Goal: Obtain resource: Obtain resource

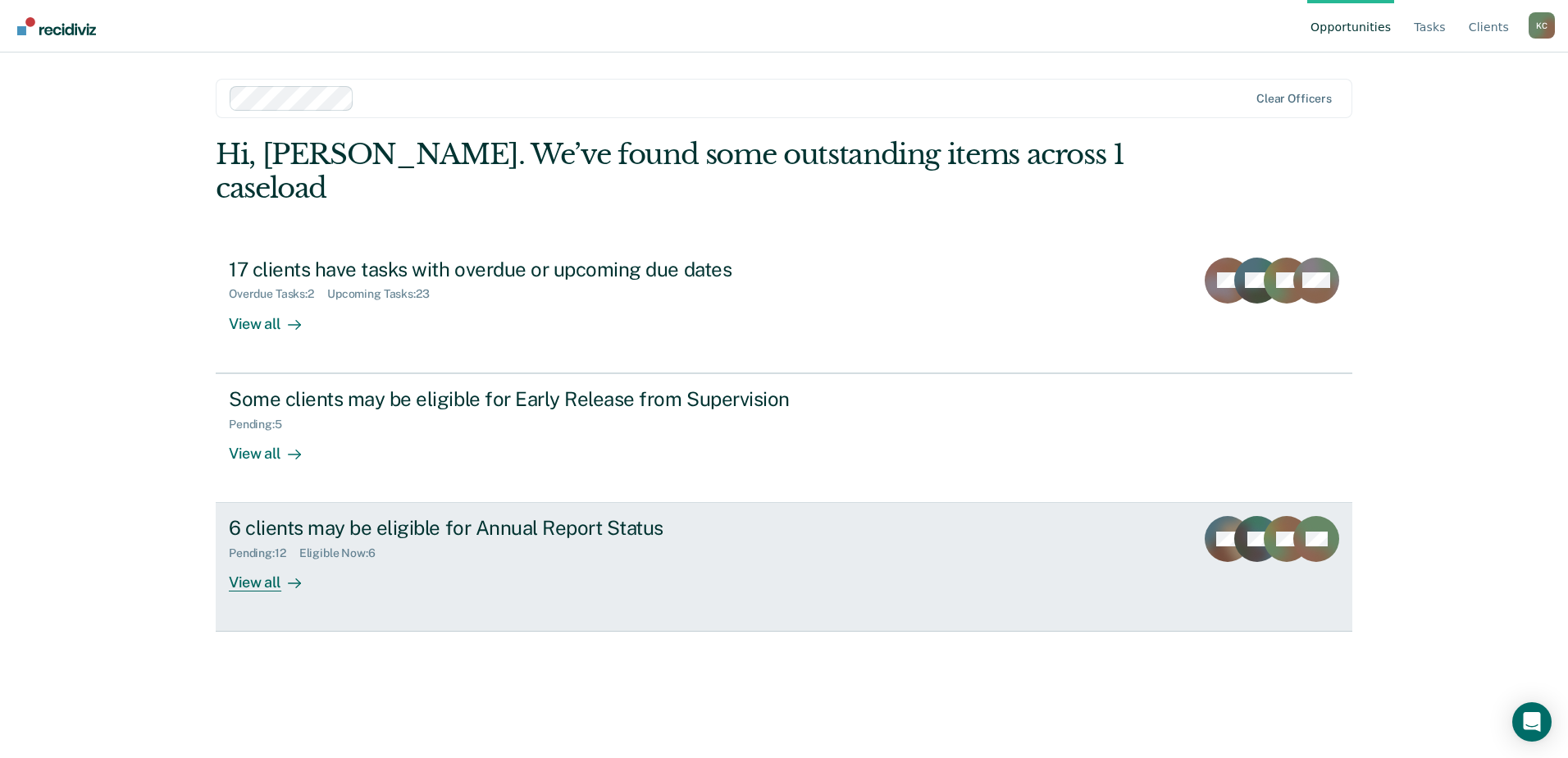
click at [262, 561] on div "View all" at bounding box center [275, 576] width 92 height 32
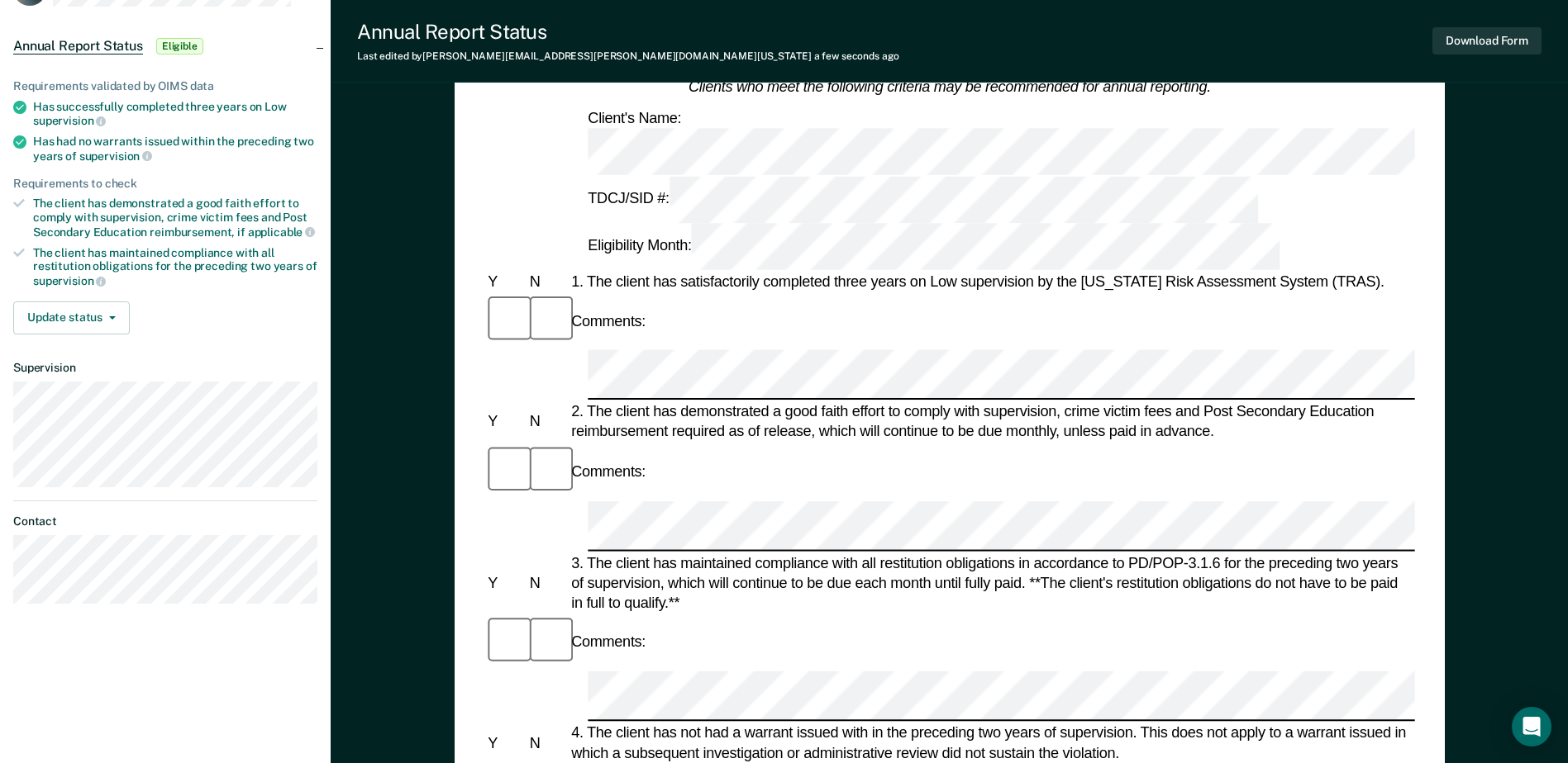
scroll to position [165, 0]
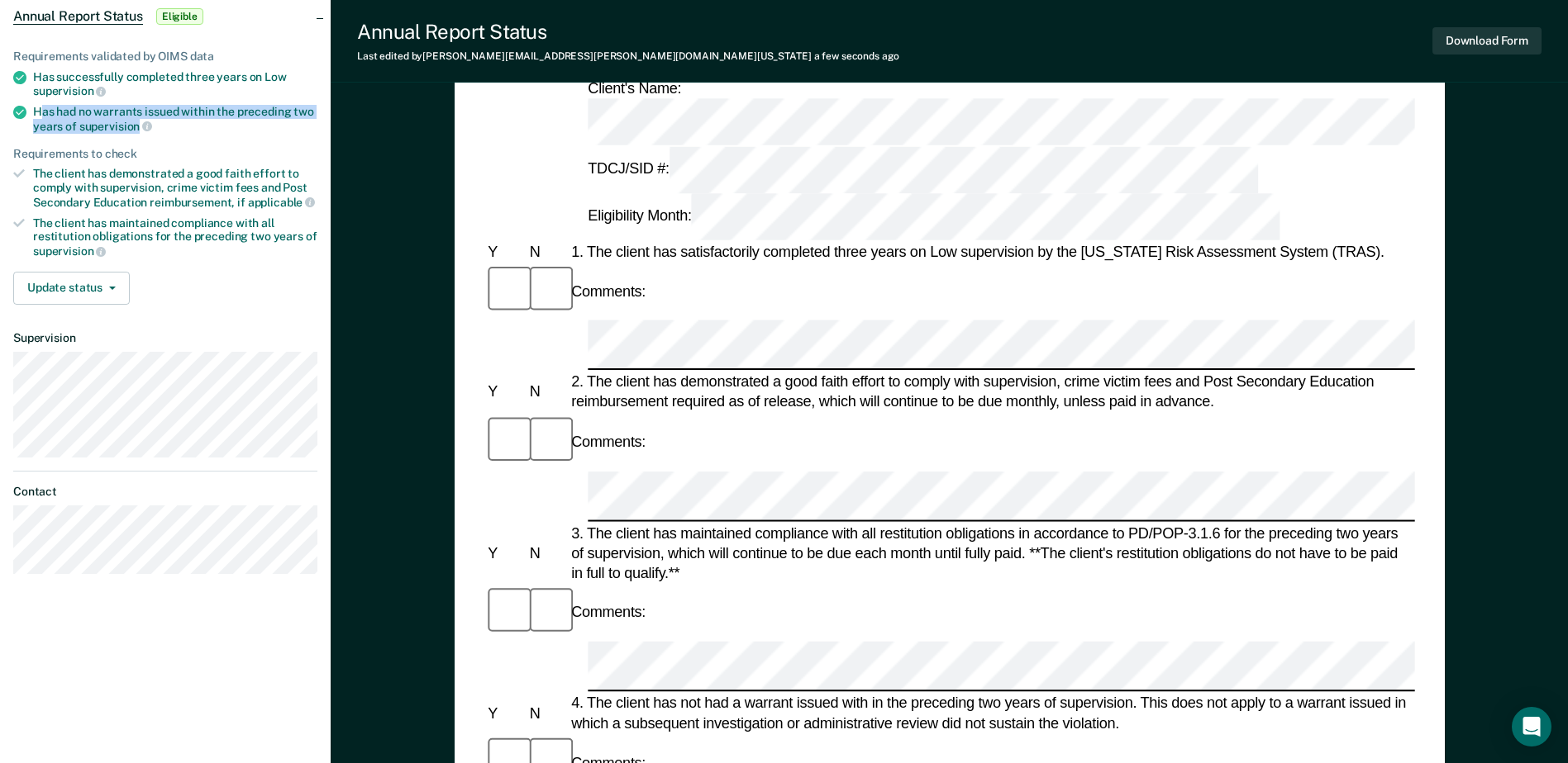
drag, startPoint x: 136, startPoint y: 127, endPoint x: 43, endPoint y: 105, distance: 95.6
click at [43, 105] on div "Has had no warrants issued within the preceding two years of supervision" at bounding box center [174, 118] width 284 height 28
drag, startPoint x: 43, startPoint y: 105, endPoint x: 51, endPoint y: 113, distance: 11.3
copy div "as had no warrants issued within the preceding two years of supervision"
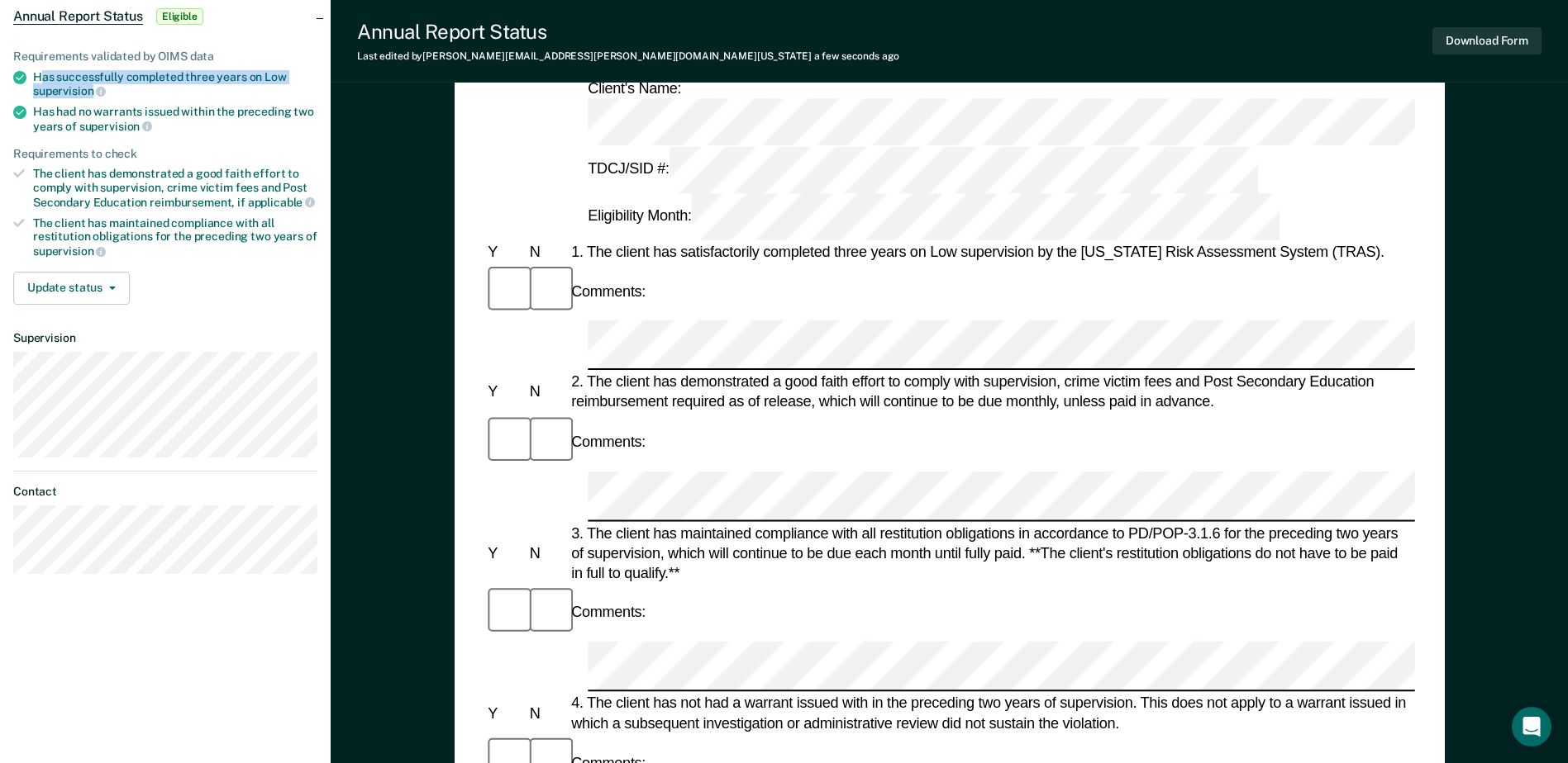
drag, startPoint x: 93, startPoint y: 92, endPoint x: 43, endPoint y: 67, distance: 55.9
click at [43, 70] on div "Has successfully completed three years on Low supervision" at bounding box center [174, 84] width 284 height 28
copy div "as successfully completed three years on Low supervision"
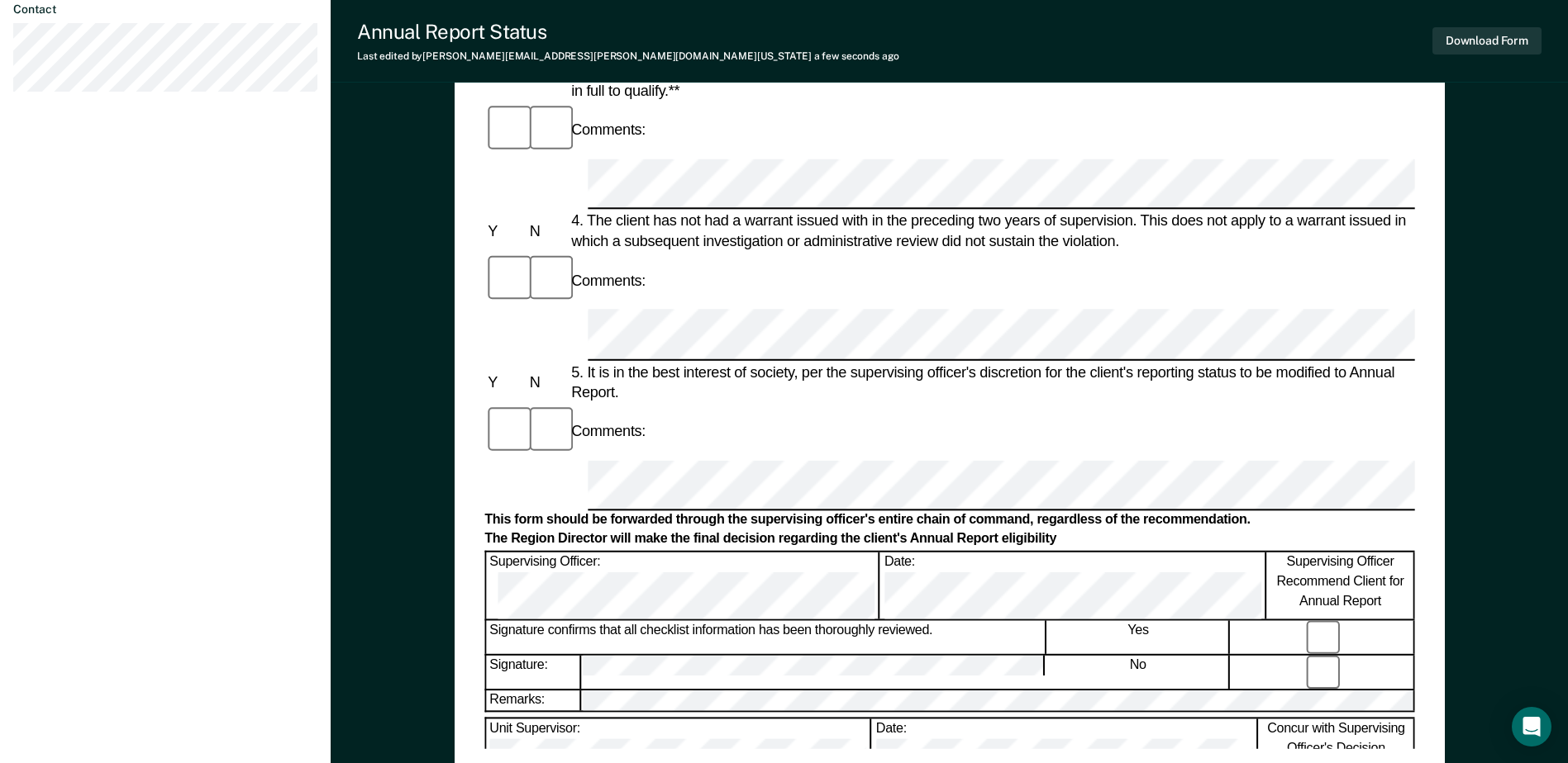
scroll to position [744, 0]
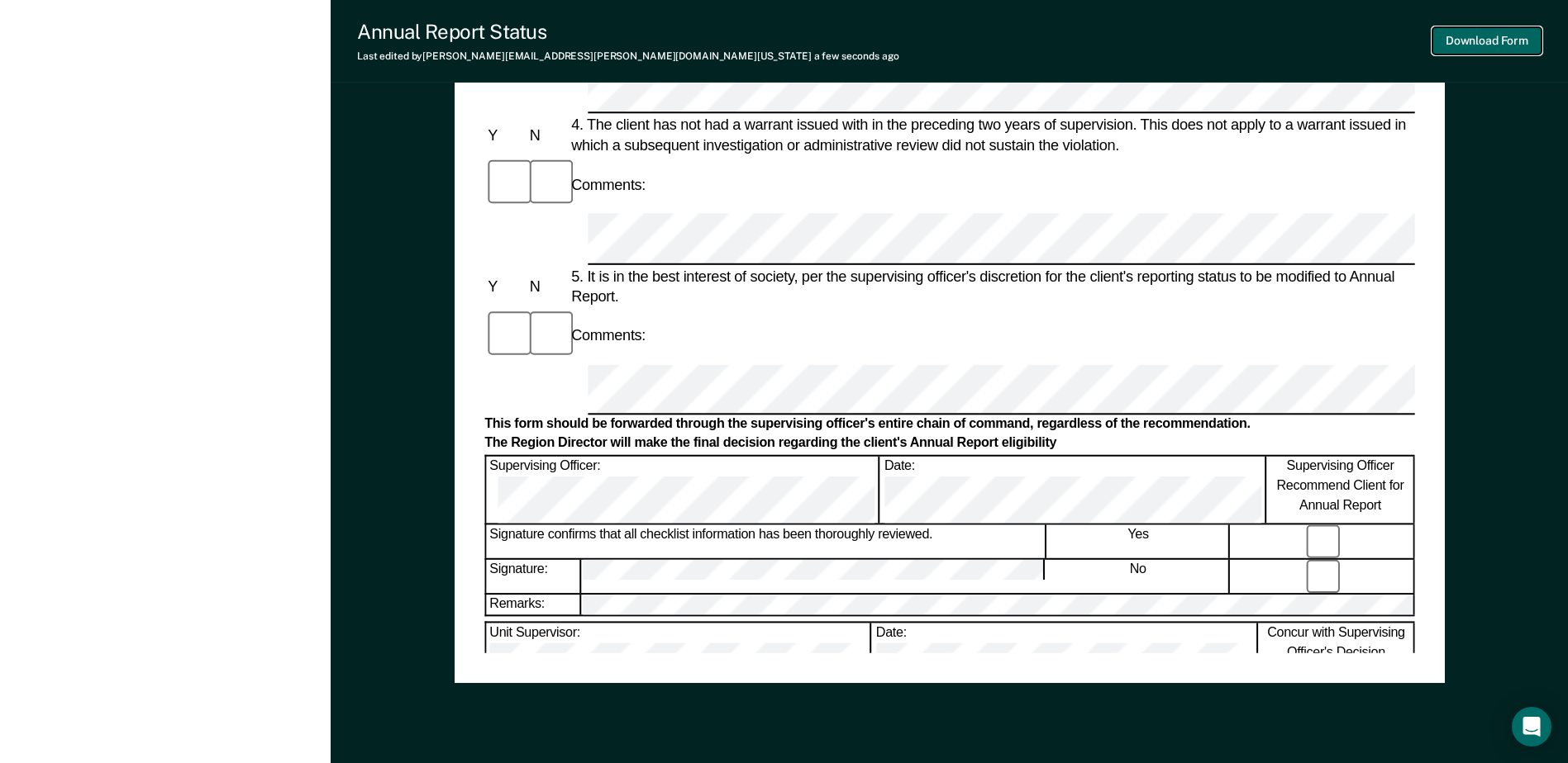
click at [1460, 44] on button "Download Form" at bounding box center [1486, 40] width 109 height 27
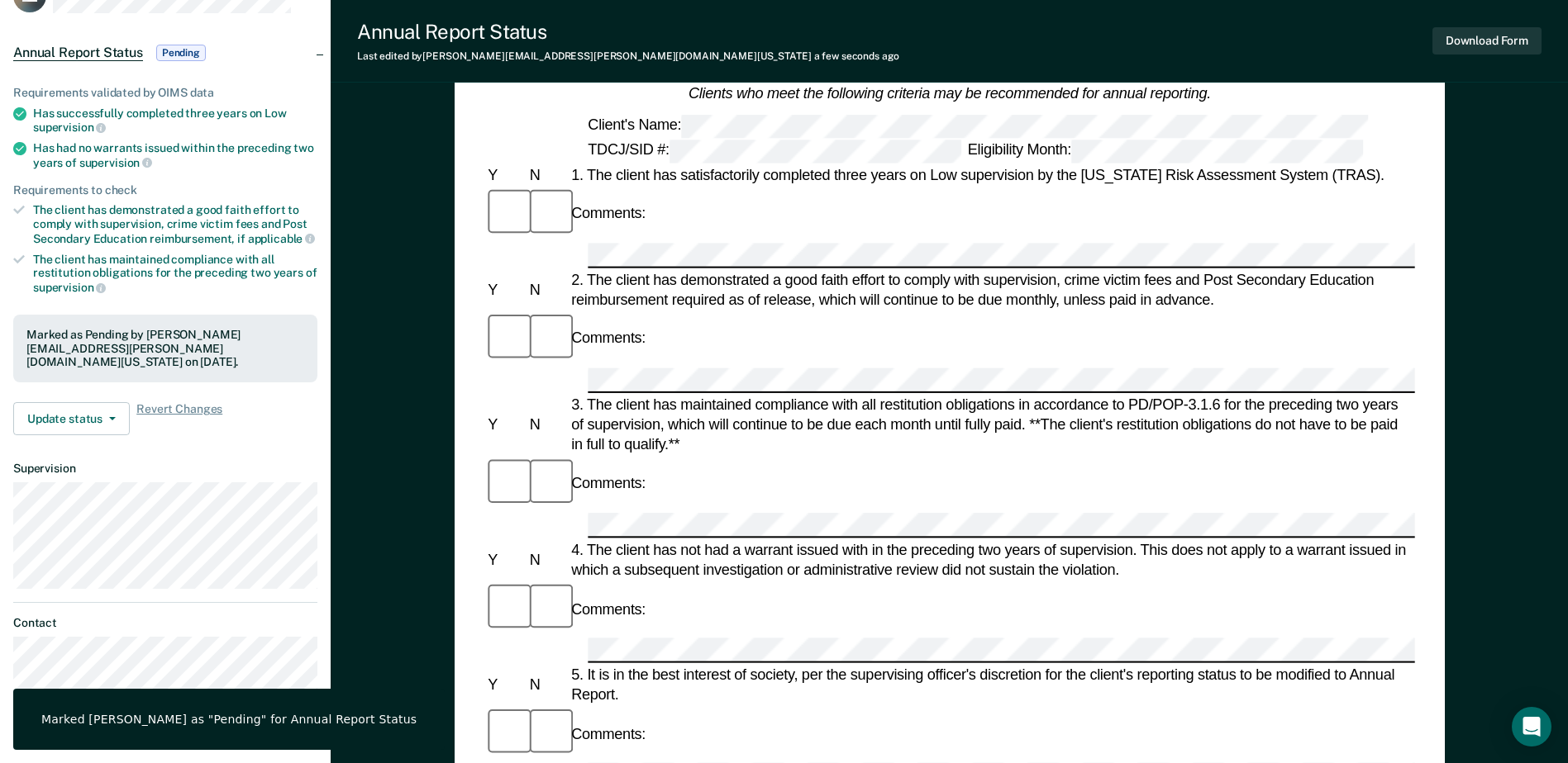
scroll to position [0, 0]
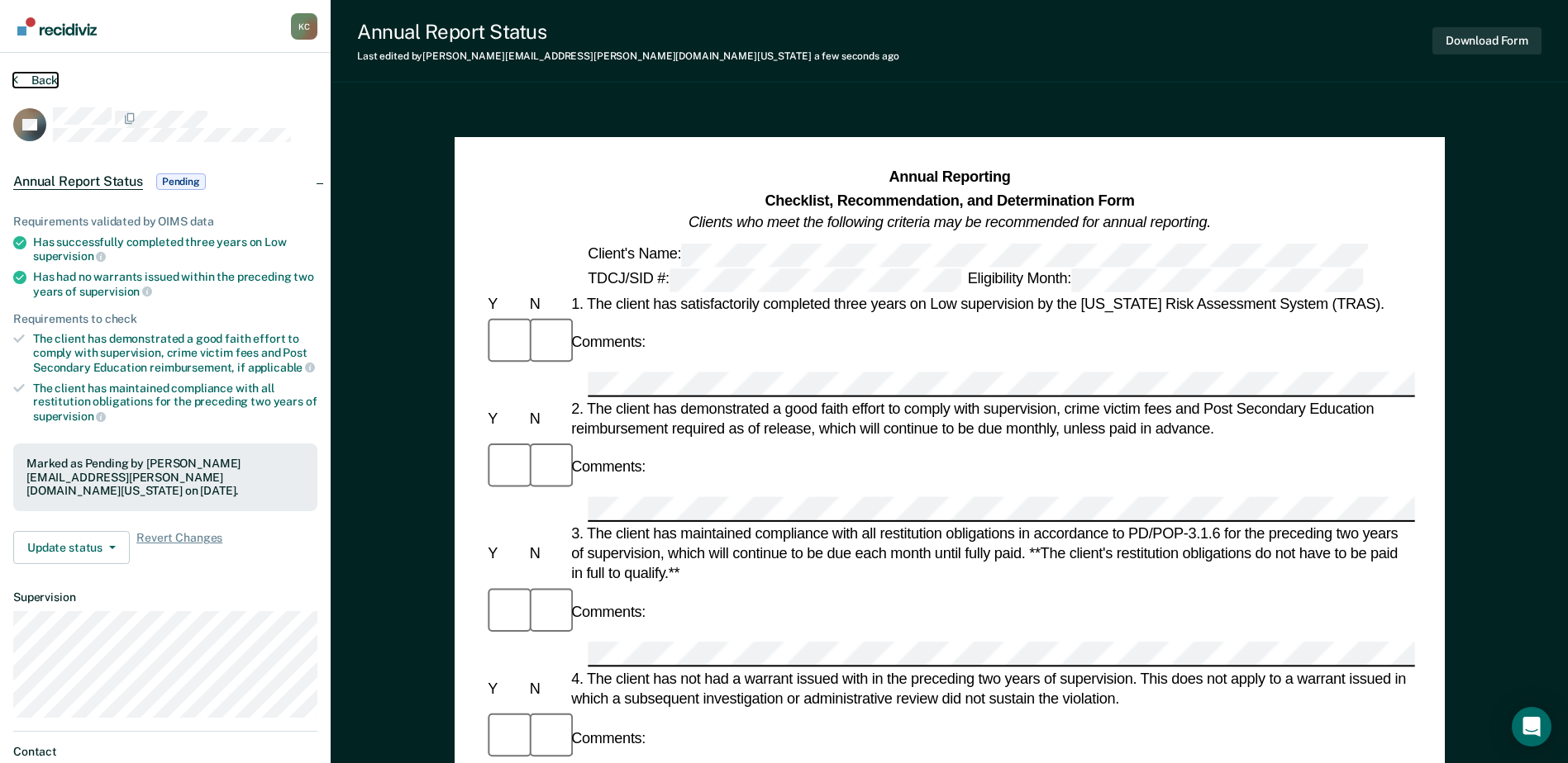
click at [38, 81] on button "Back" at bounding box center [36, 79] width 44 height 14
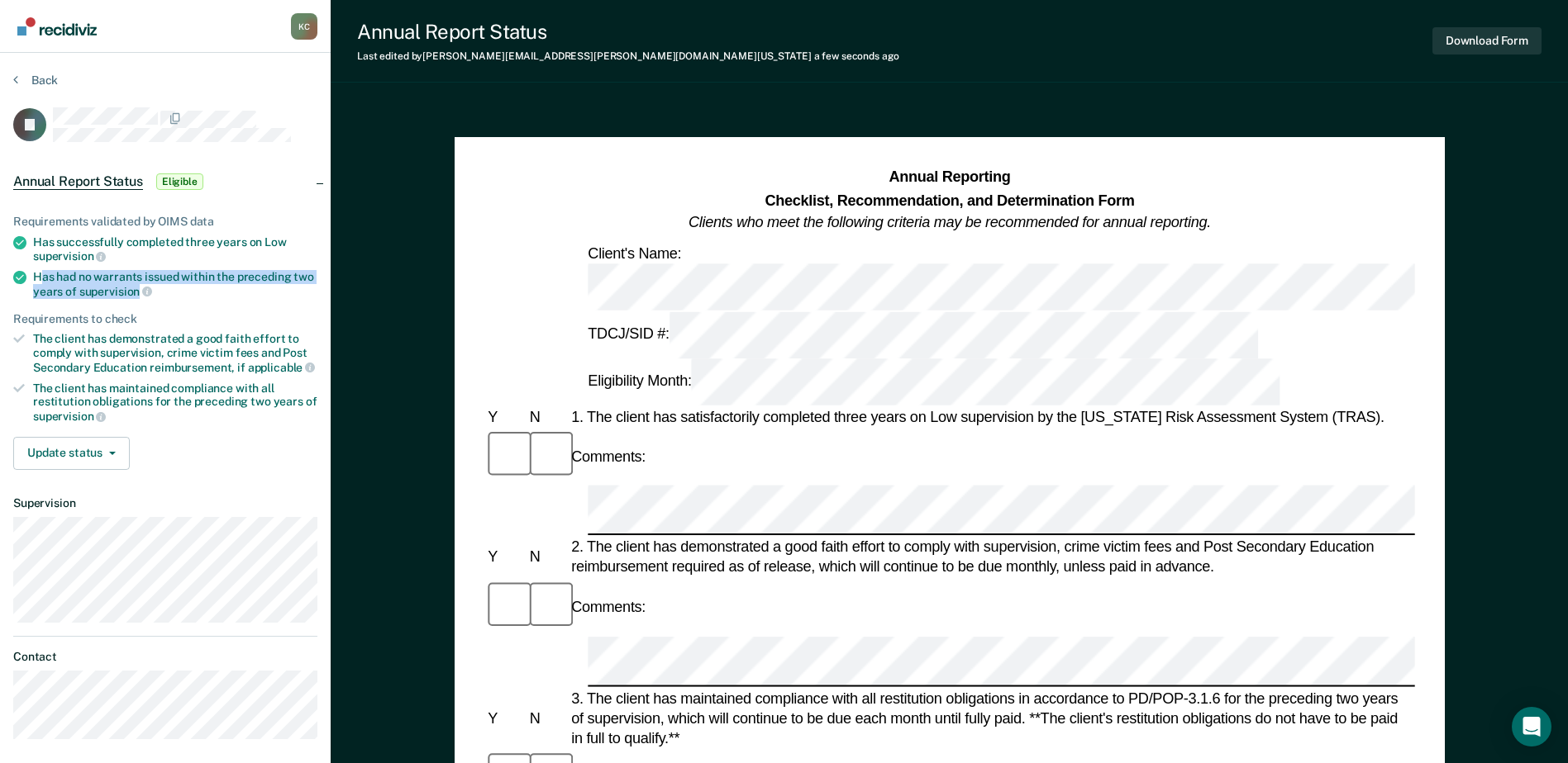
drag, startPoint x: 135, startPoint y: 288, endPoint x: 41, endPoint y: 276, distance: 94.8
click at [41, 276] on div "Has had no warrants issued within the preceding two years of supervision" at bounding box center [174, 283] width 284 height 28
copy div "as had no warrants issued within the preceding two years of supervision"
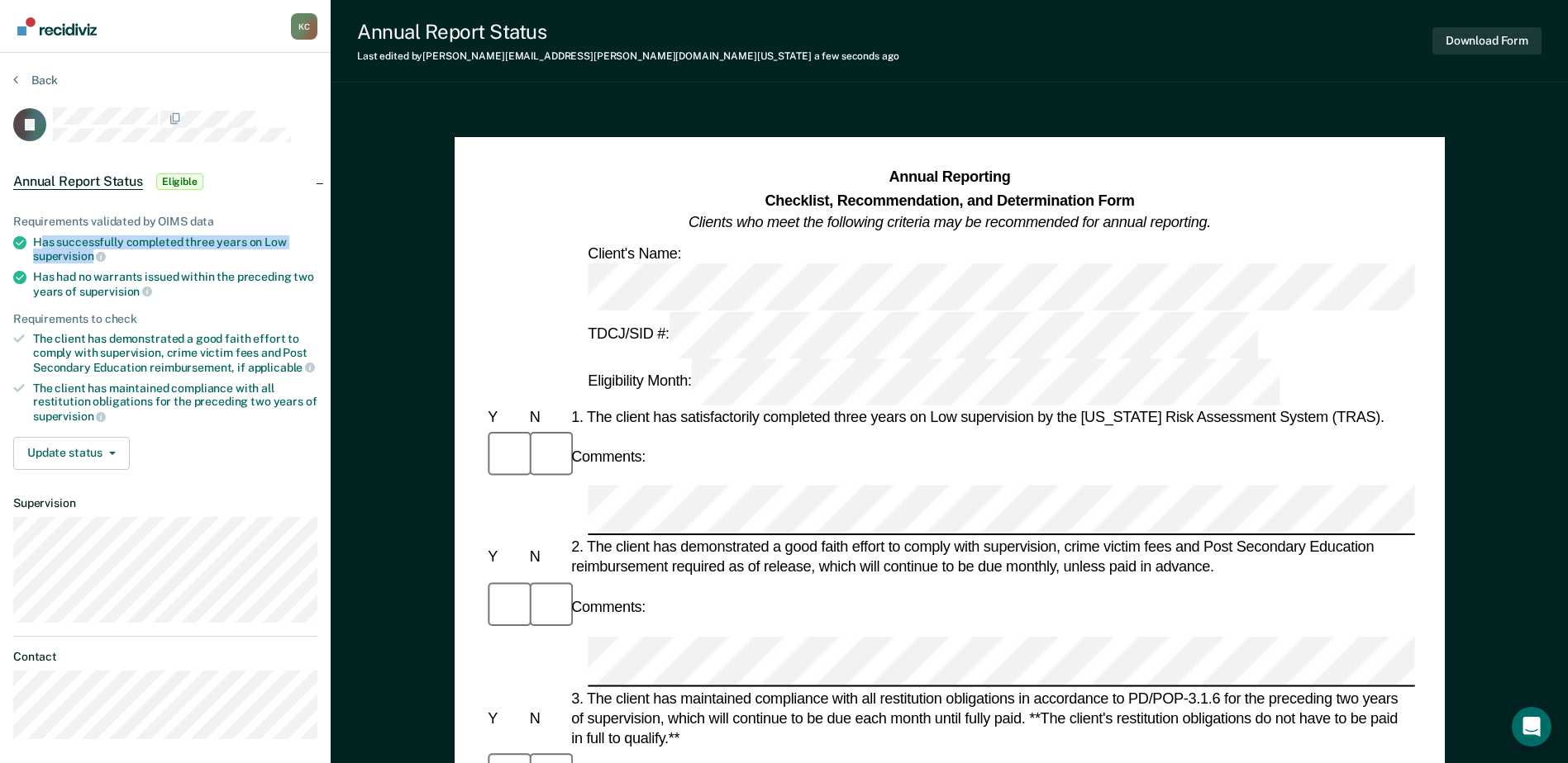
drag, startPoint x: 93, startPoint y: 248, endPoint x: 40, endPoint y: 236, distance: 54.3
click at [40, 236] on div "Has successfully completed three years on Low supervision" at bounding box center [174, 249] width 284 height 28
drag, startPoint x: 40, startPoint y: 236, endPoint x: 63, endPoint y: 249, distance: 26.4
copy div "as successfully completed three years on Low supervision"
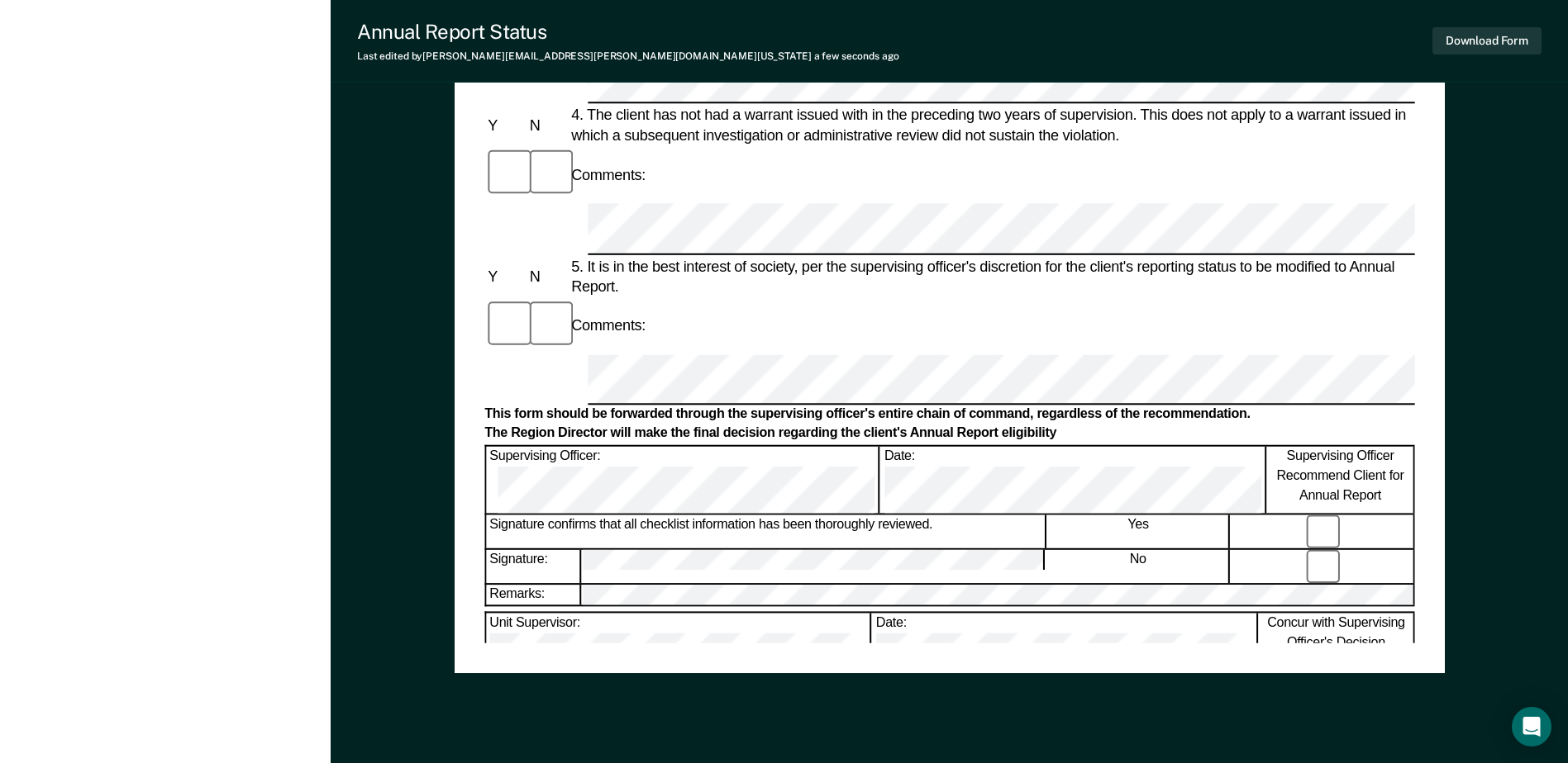
scroll to position [792, 0]
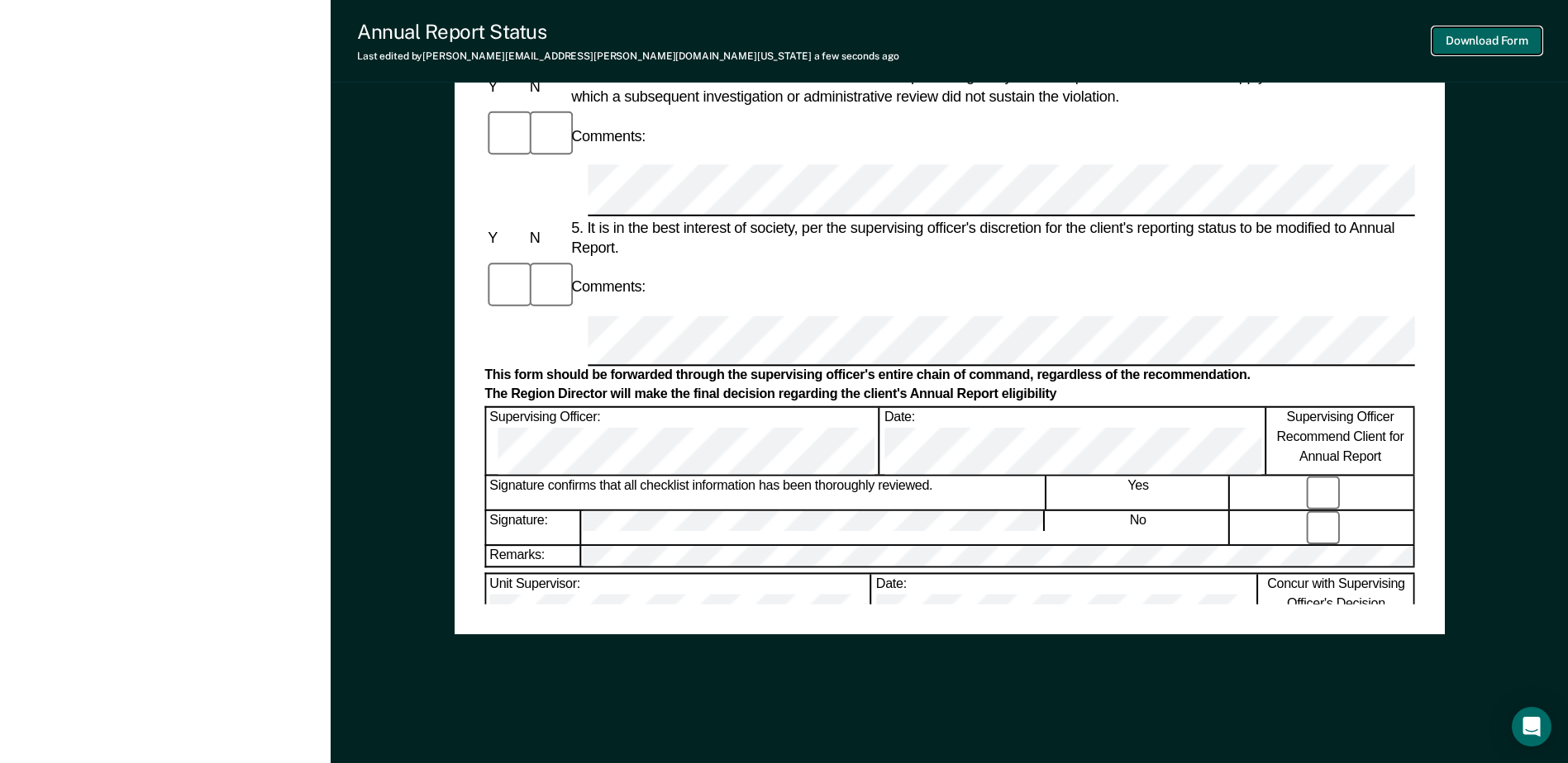
click at [1491, 39] on button "Download Form" at bounding box center [1486, 40] width 109 height 27
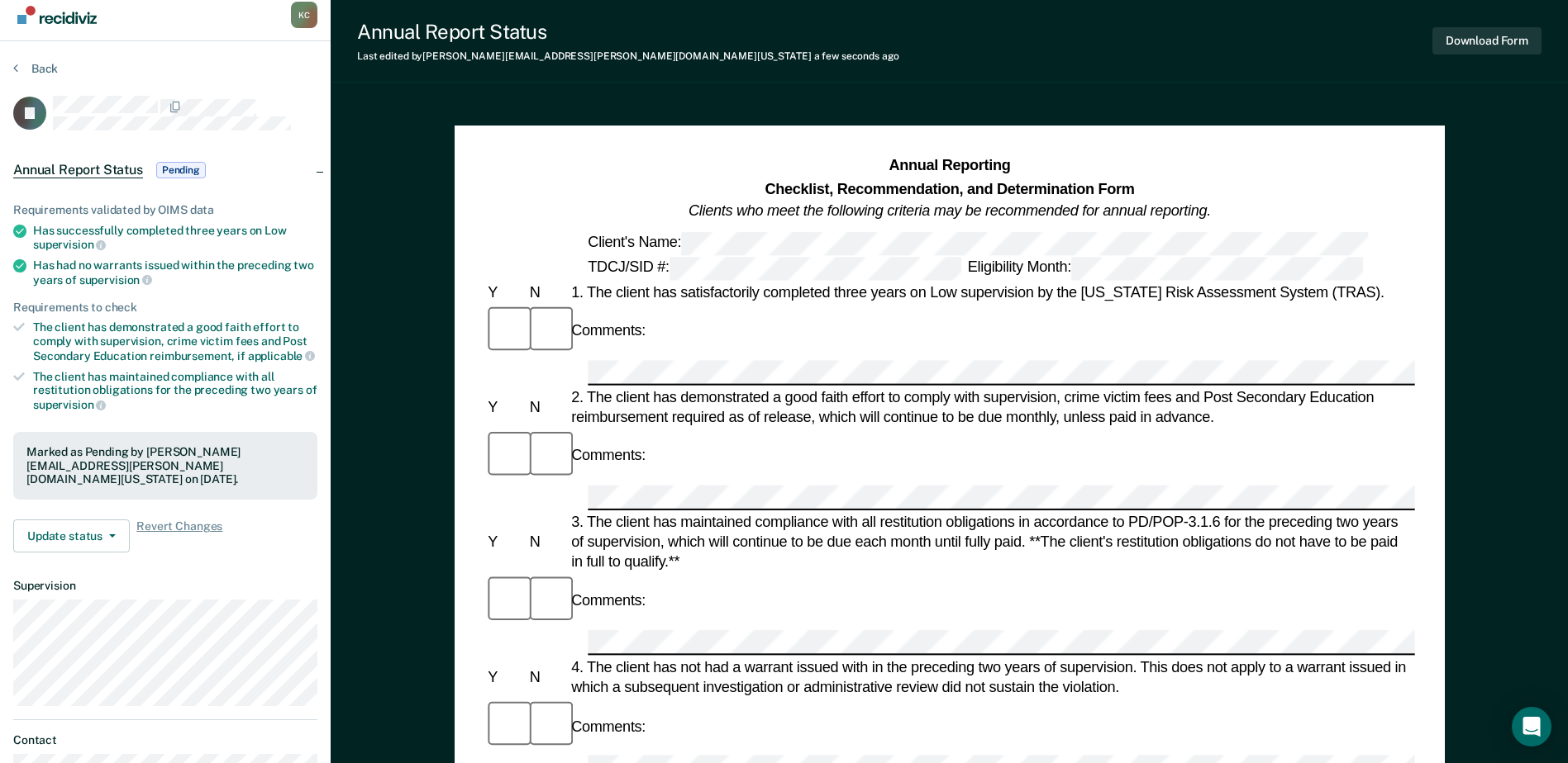
scroll to position [0, 0]
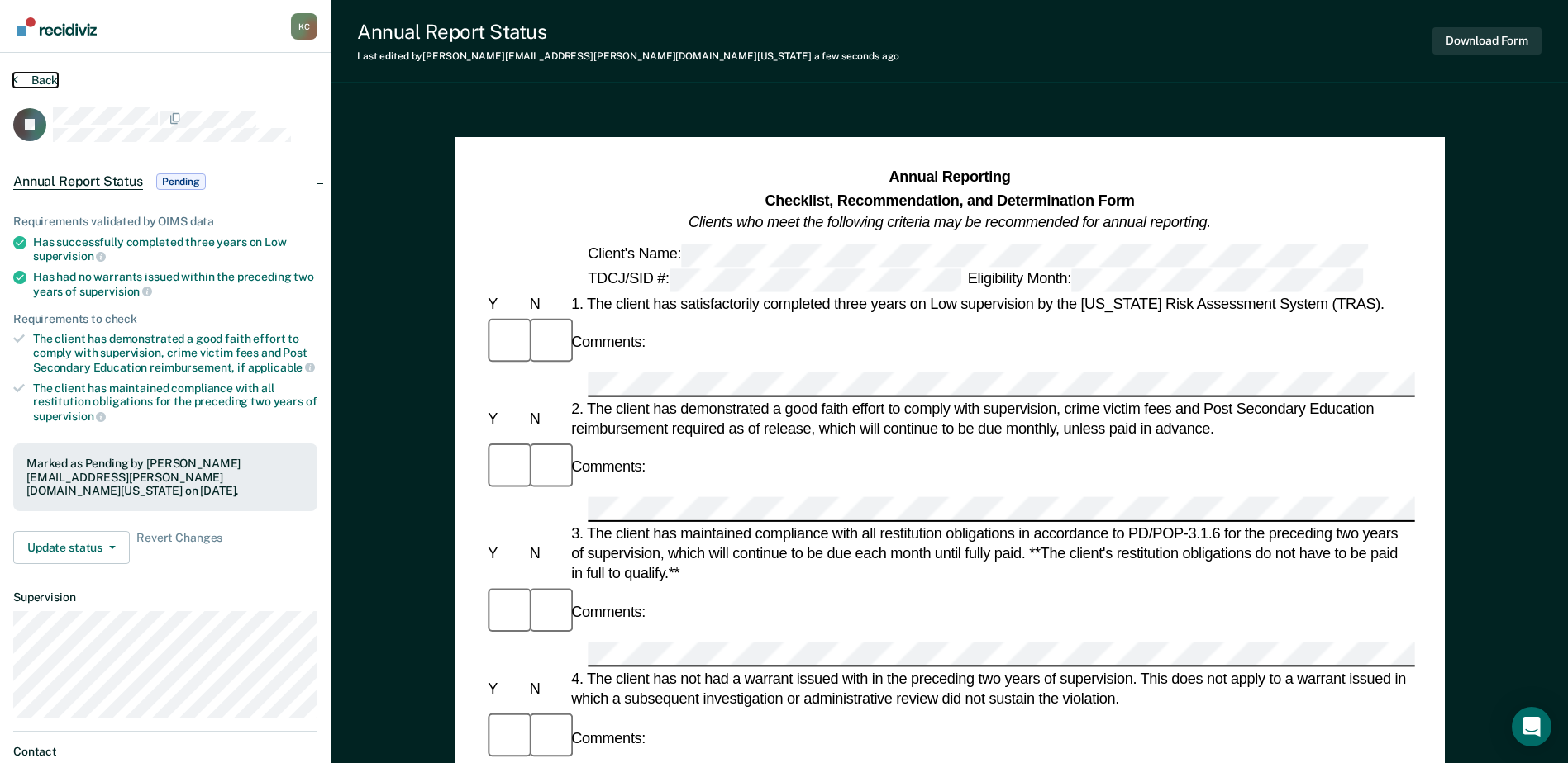
click at [45, 74] on button "Back" at bounding box center [36, 79] width 44 height 14
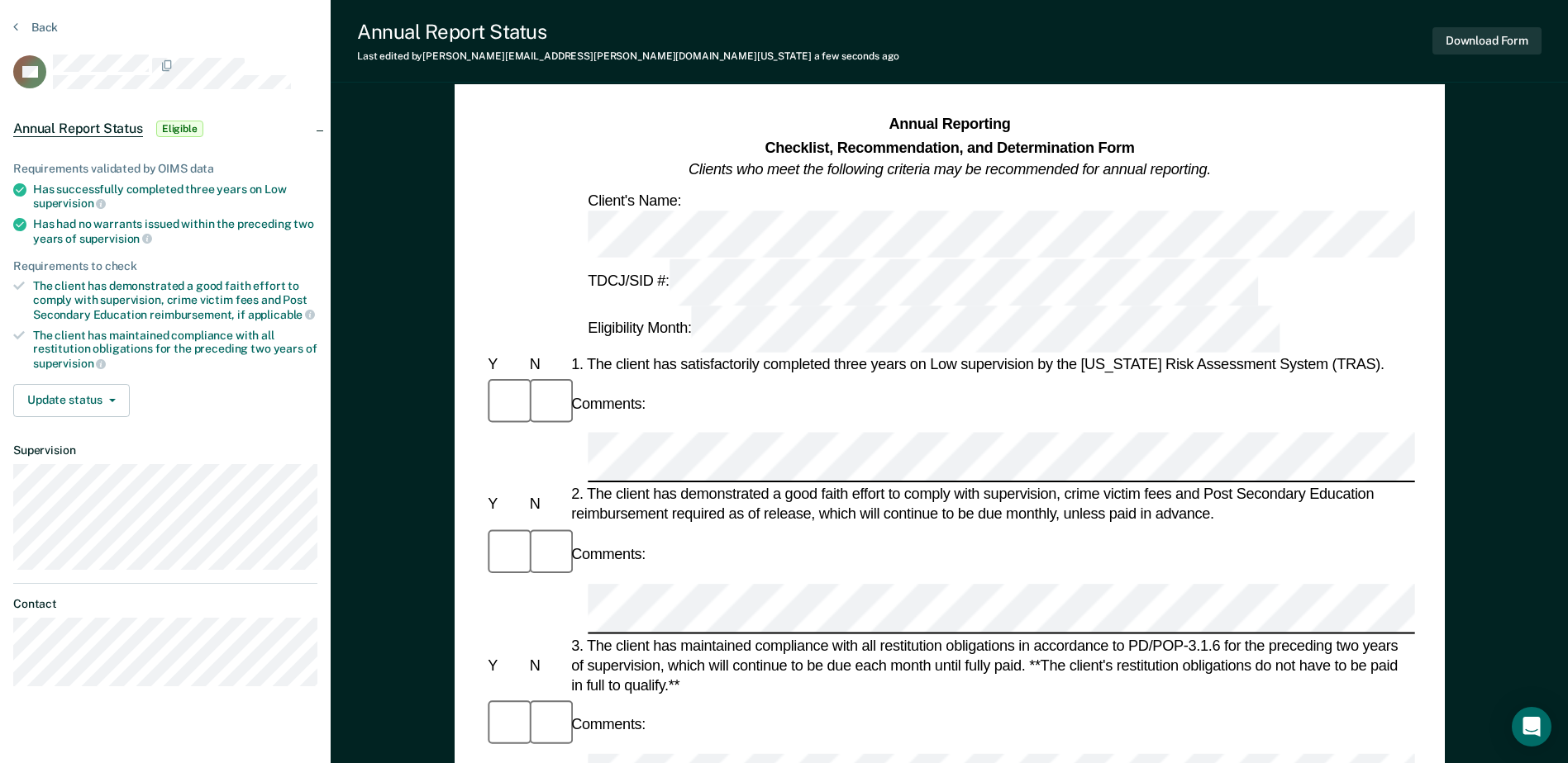
scroll to position [83, 0]
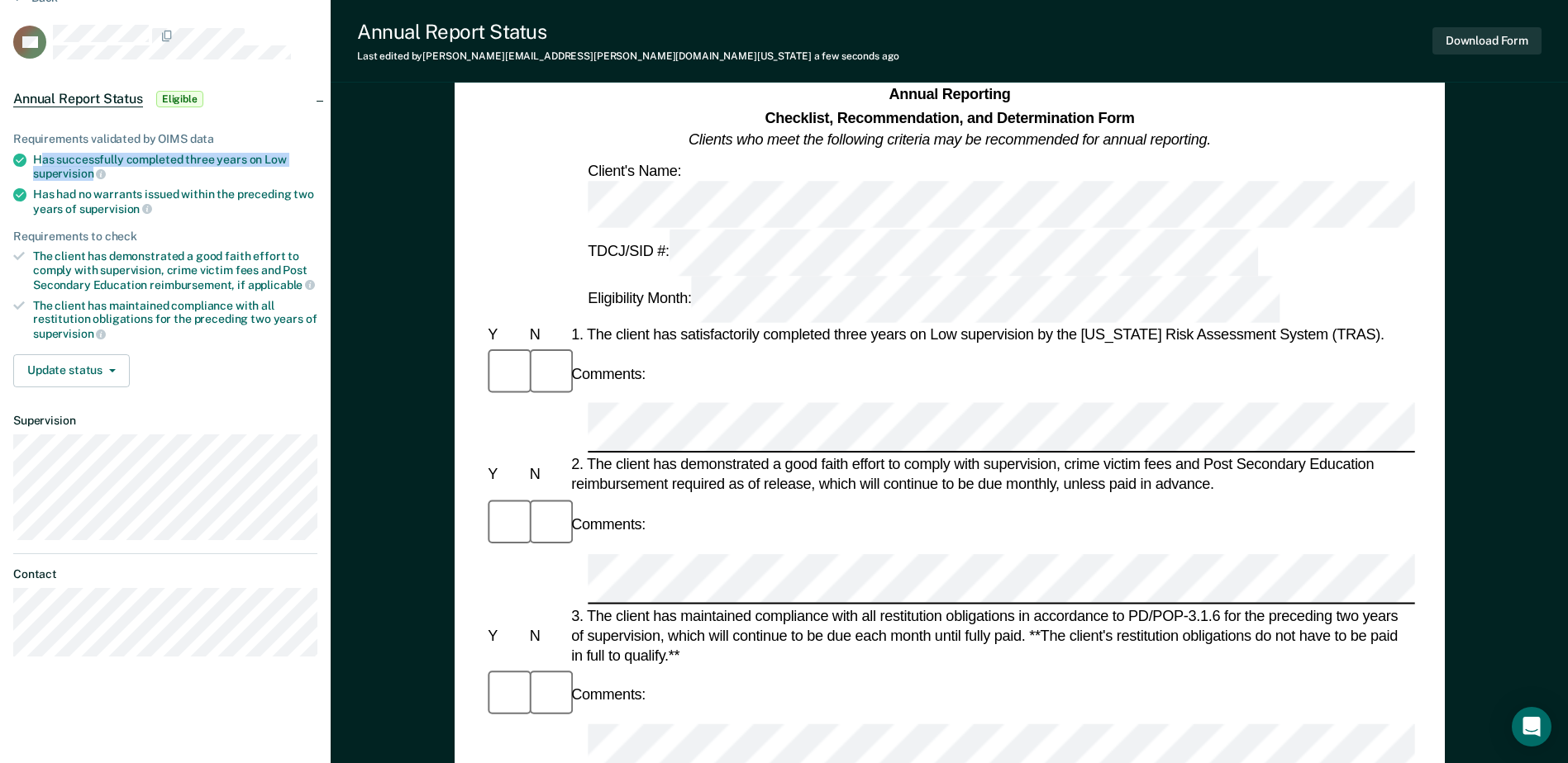
drag, startPoint x: 92, startPoint y: 174, endPoint x: 44, endPoint y: 147, distance: 55.1
click at [44, 147] on ul "Requirements validated by OIMS data Has successfully completed three years on L…" at bounding box center [166, 236] width 305 height 209
drag, startPoint x: 44, startPoint y: 147, endPoint x: 50, endPoint y: 159, distance: 13.4
copy div "as successfully completed three years on Low supervision"
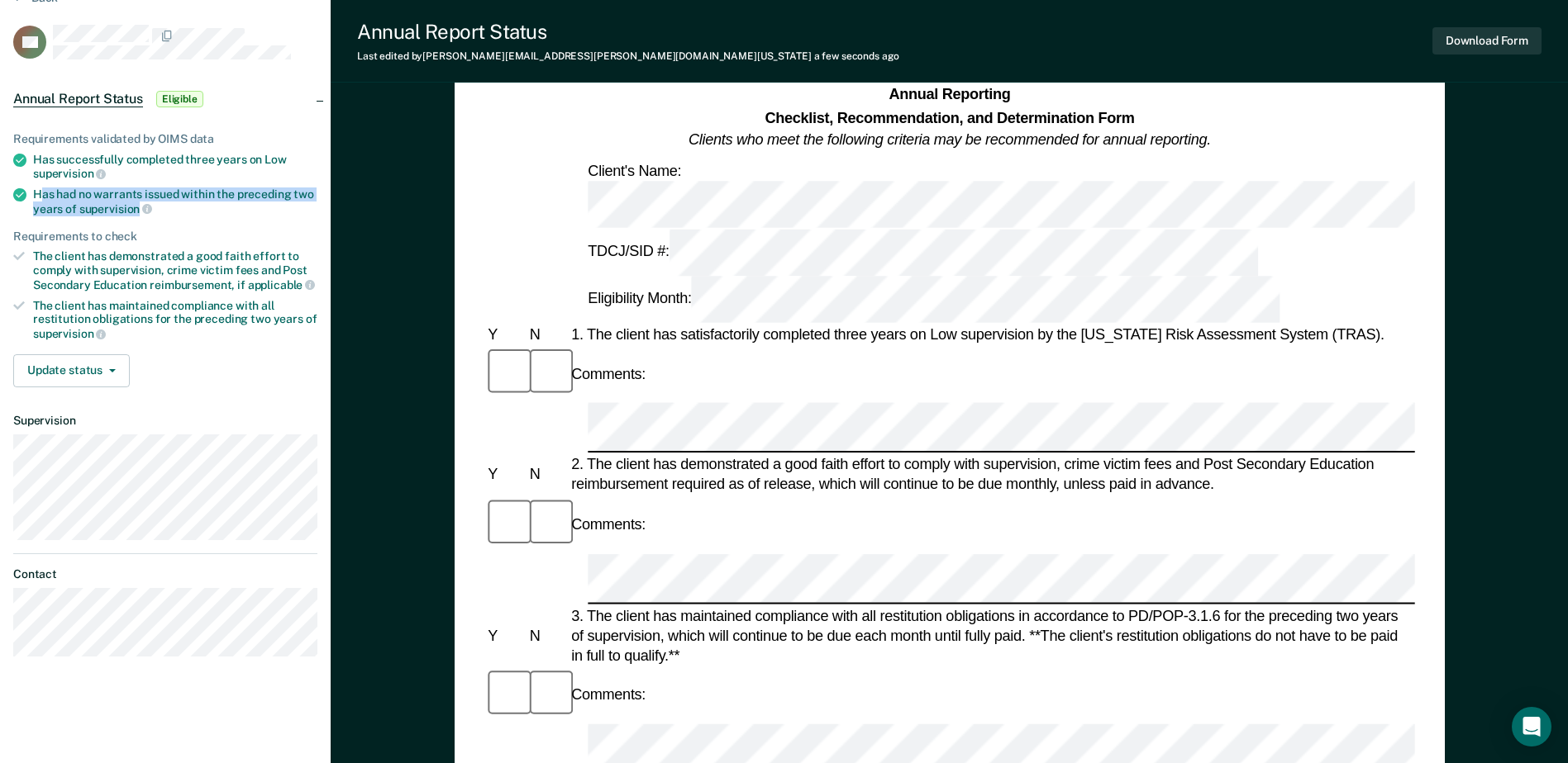
drag, startPoint x: 112, startPoint y: 202, endPoint x: 43, endPoint y: 191, distance: 69.9
click at [43, 191] on div "Has had no warrants issued within the preceding two years of supervision" at bounding box center [174, 201] width 284 height 28
copy div "as had no warrants issued within the preceding two years of supervision"
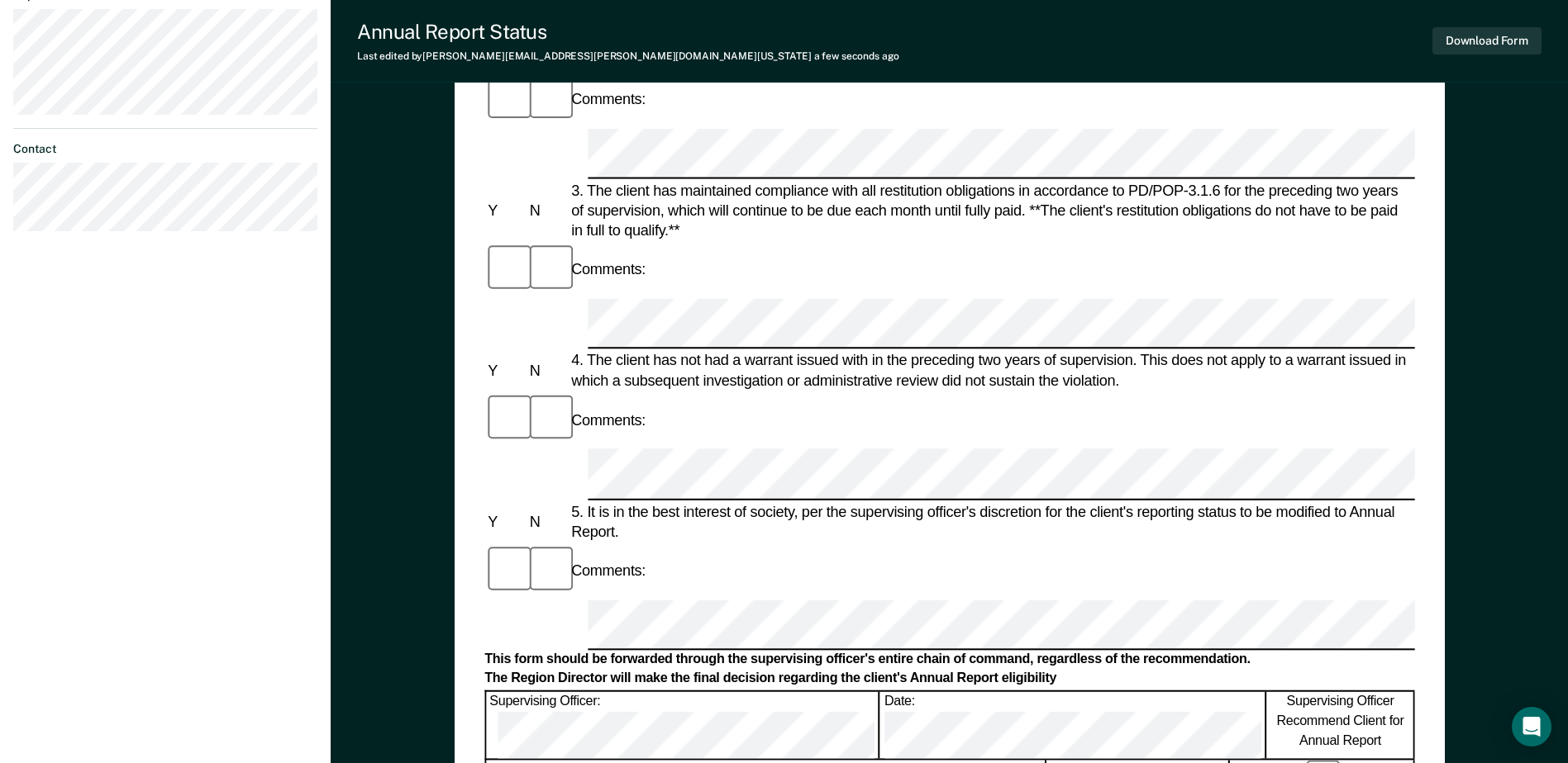
scroll to position [661, 0]
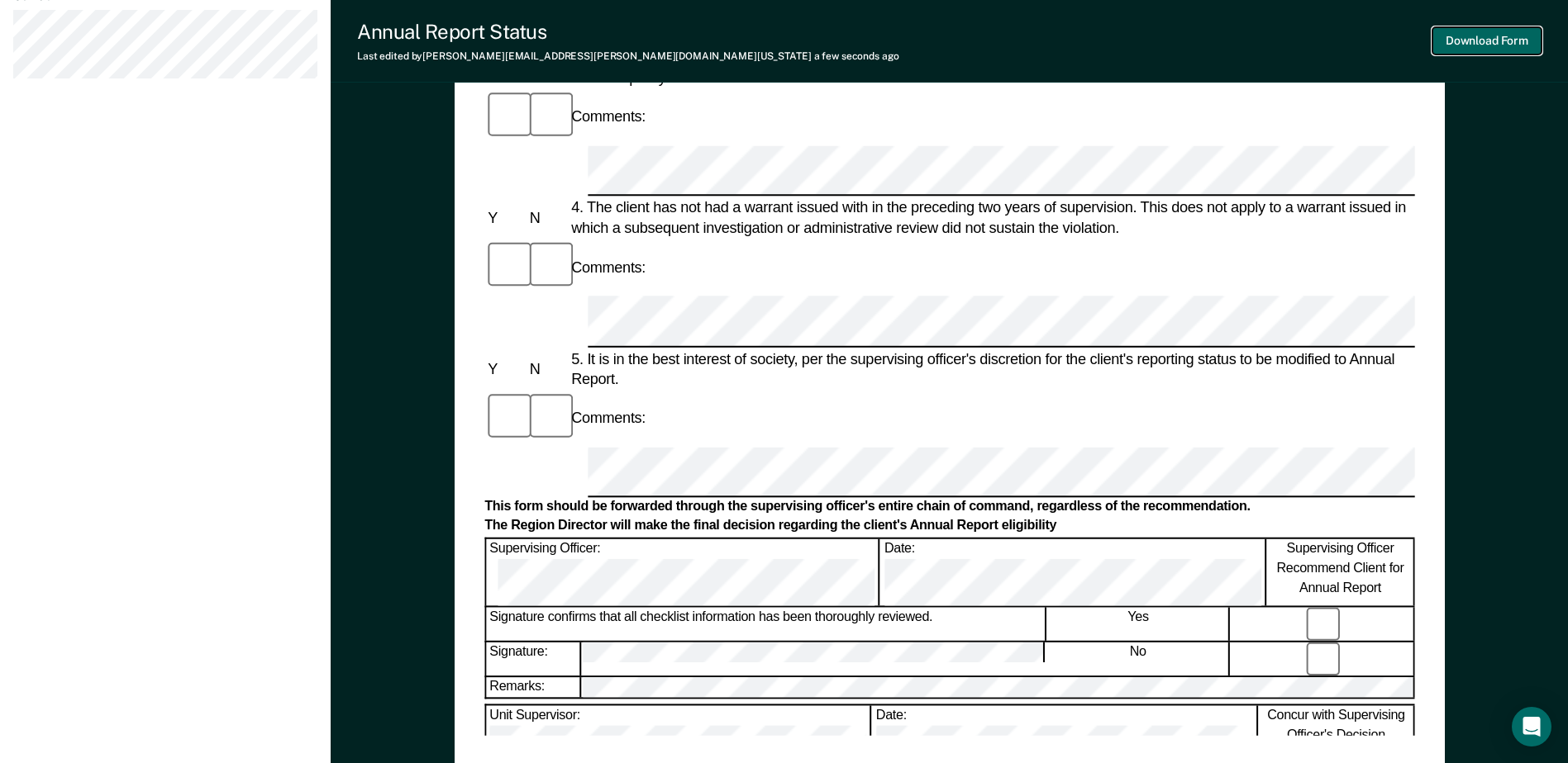
click at [1500, 38] on button "Download Form" at bounding box center [1486, 40] width 109 height 27
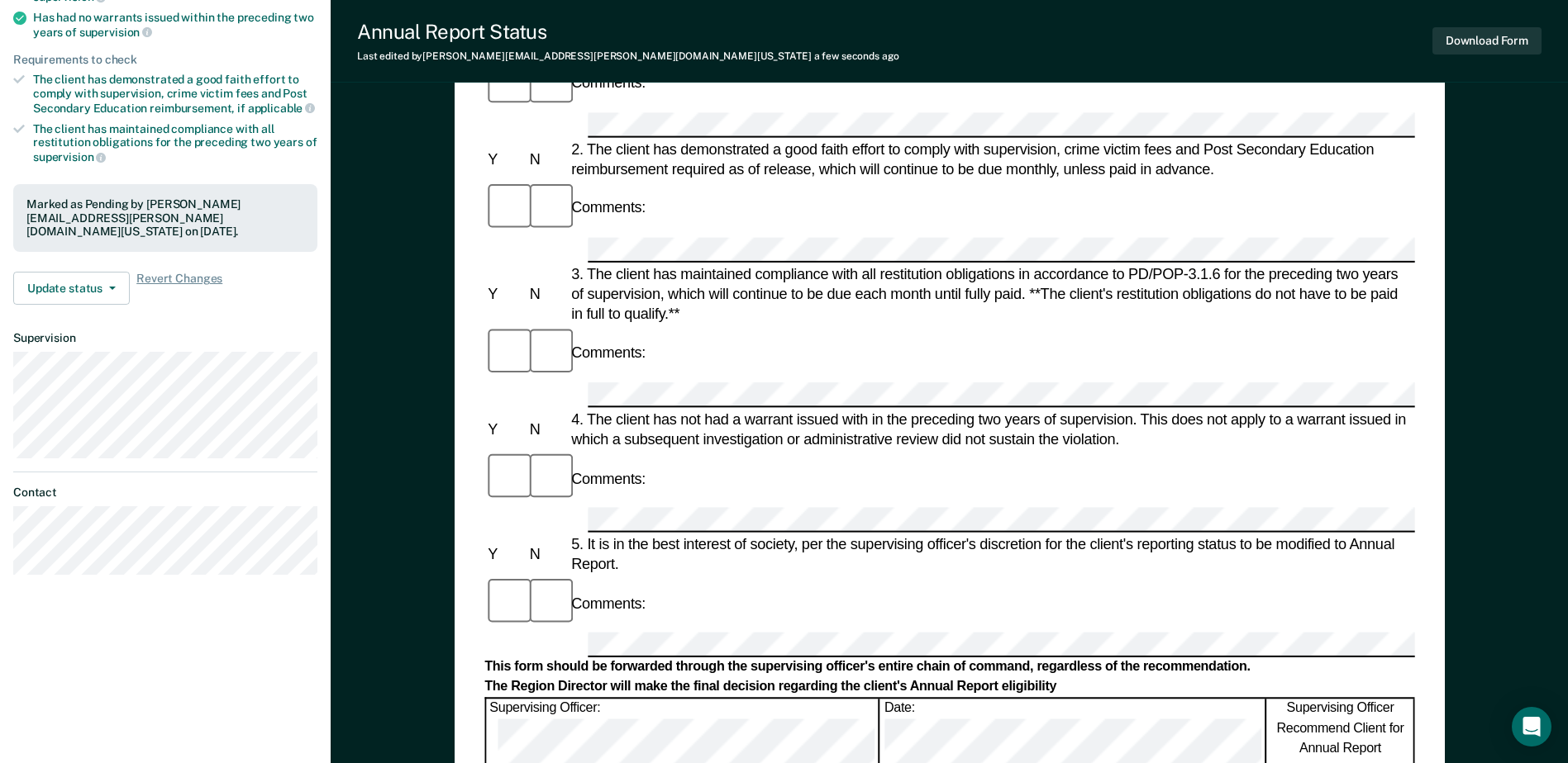
scroll to position [0, 0]
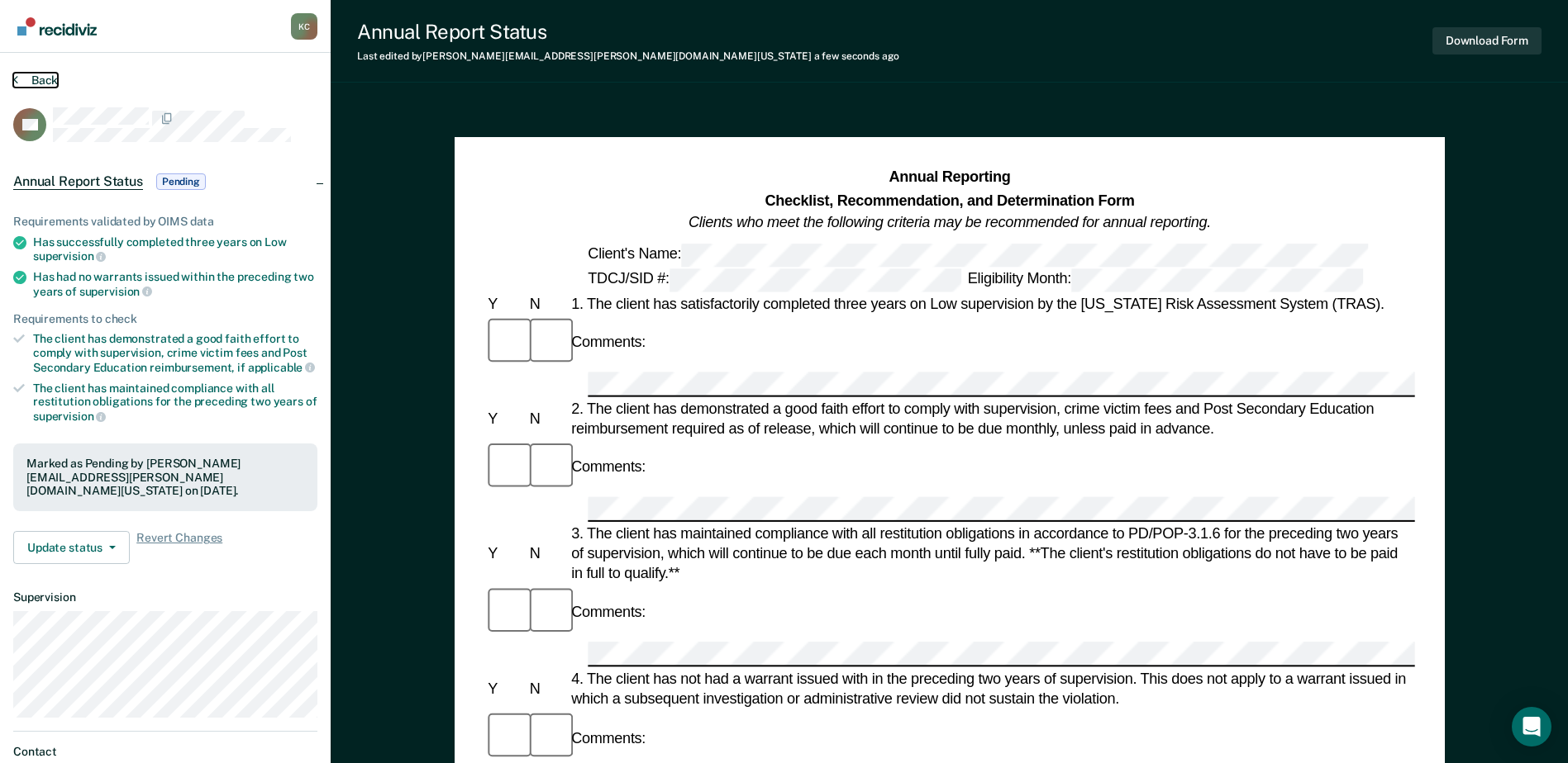
click at [32, 76] on button "Back" at bounding box center [36, 79] width 44 height 14
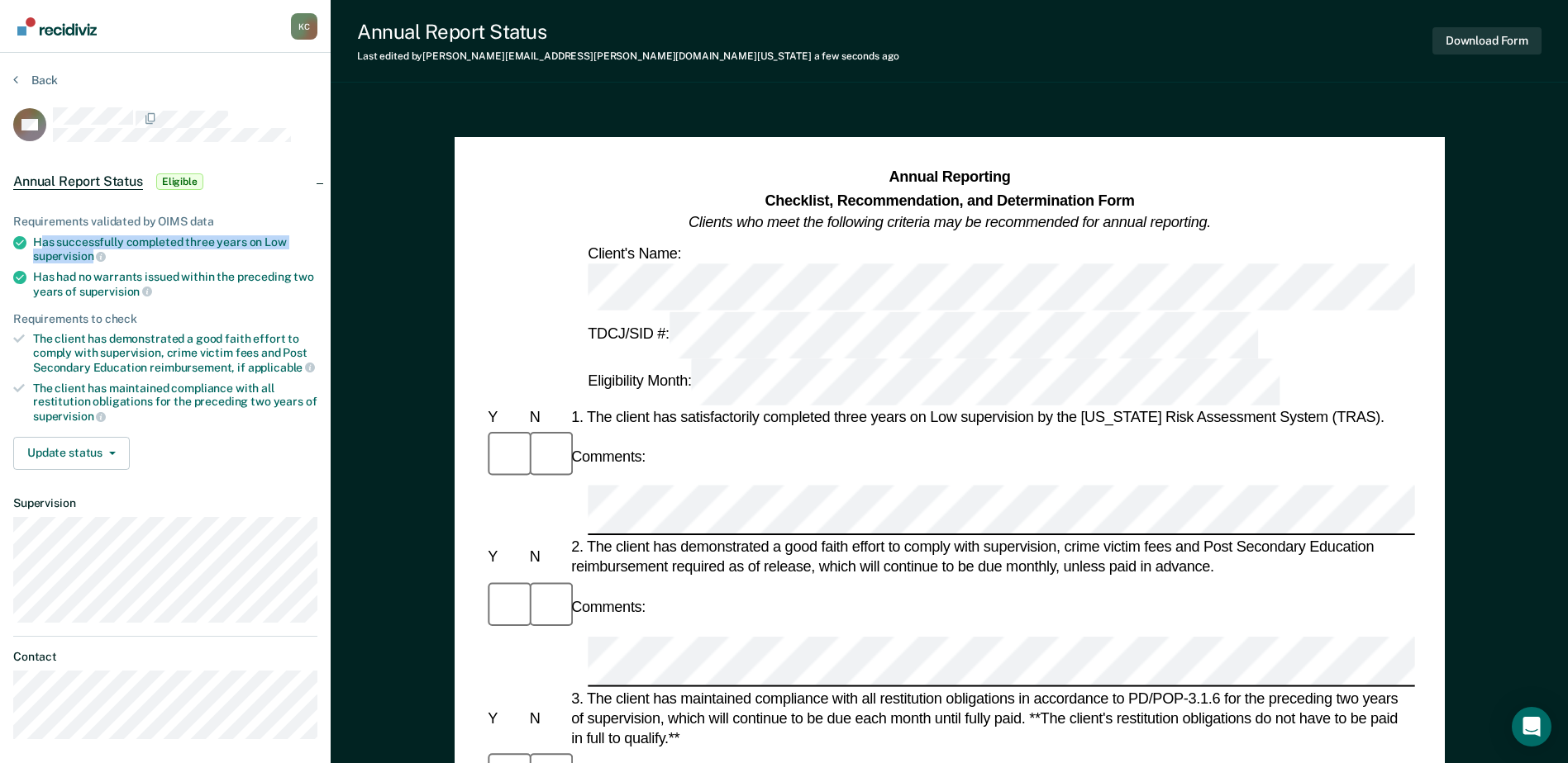
drag, startPoint x: 92, startPoint y: 252, endPoint x: 42, endPoint y: 241, distance: 51.2
click at [42, 241] on div "Has successfully completed three years on Low supervision" at bounding box center [174, 249] width 284 height 28
copy div "as successfully completed three years on Low supervision"
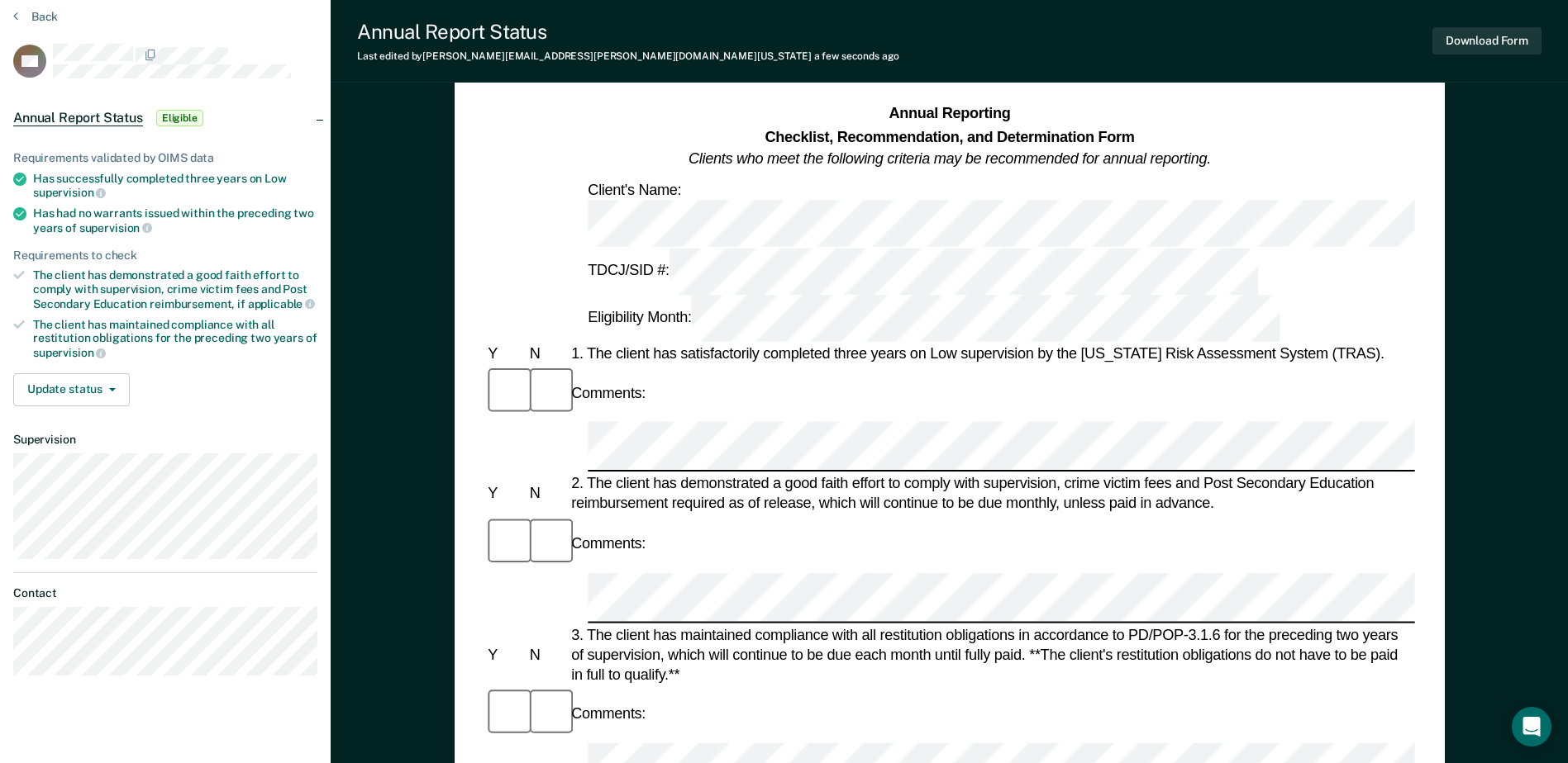
scroll to position [83, 0]
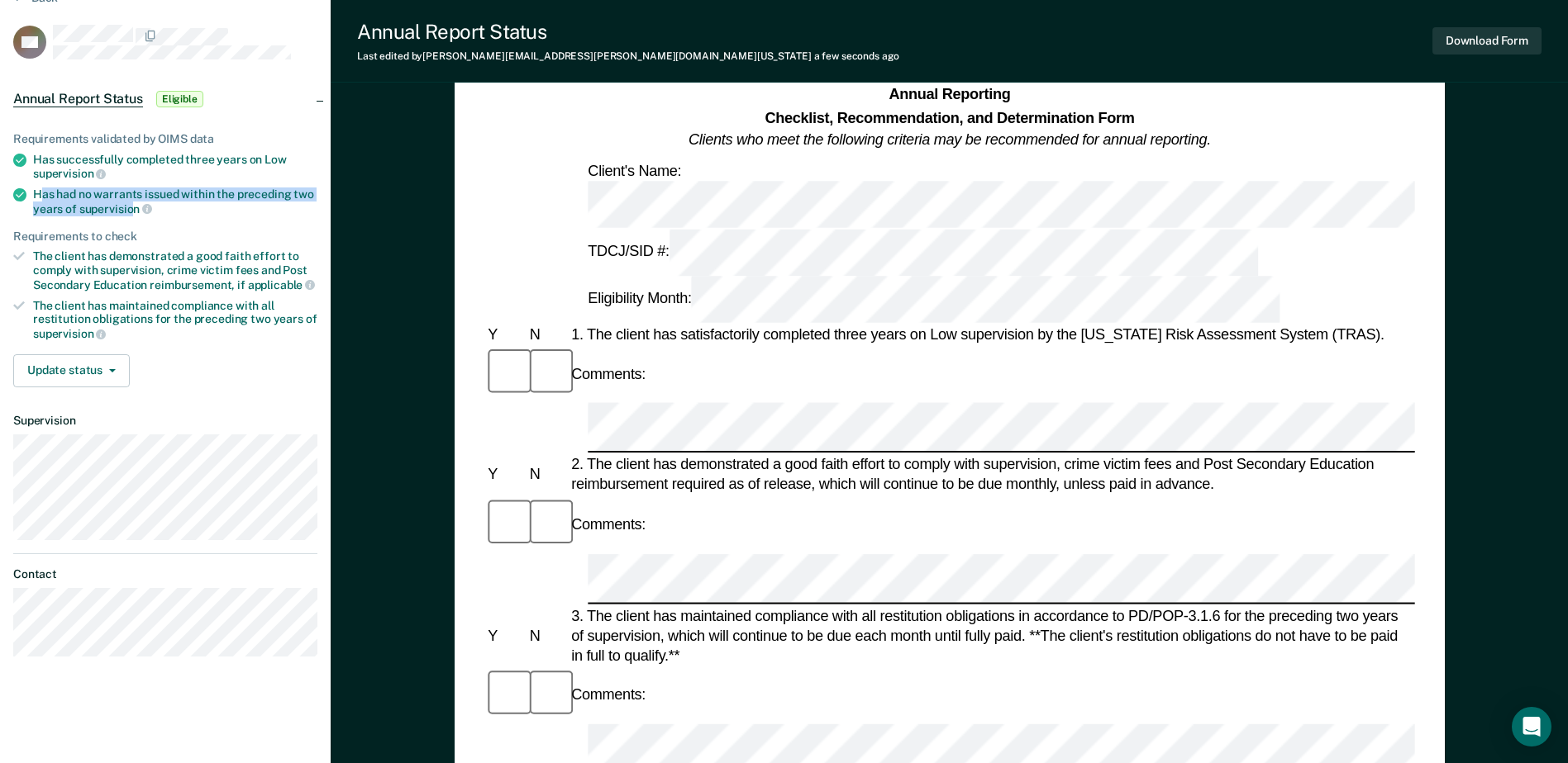
drag, startPoint x: 134, startPoint y: 205, endPoint x: 44, endPoint y: 184, distance: 92.4
click at [44, 184] on ul "Requirements validated by OIMS data Has successfully completed three years on L…" at bounding box center [166, 236] width 305 height 209
drag, startPoint x: 44, startPoint y: 184, endPoint x: 55, endPoint y: 194, distance: 14.9
copy div "as had no warrants issued within the preceding two years of supervisio"
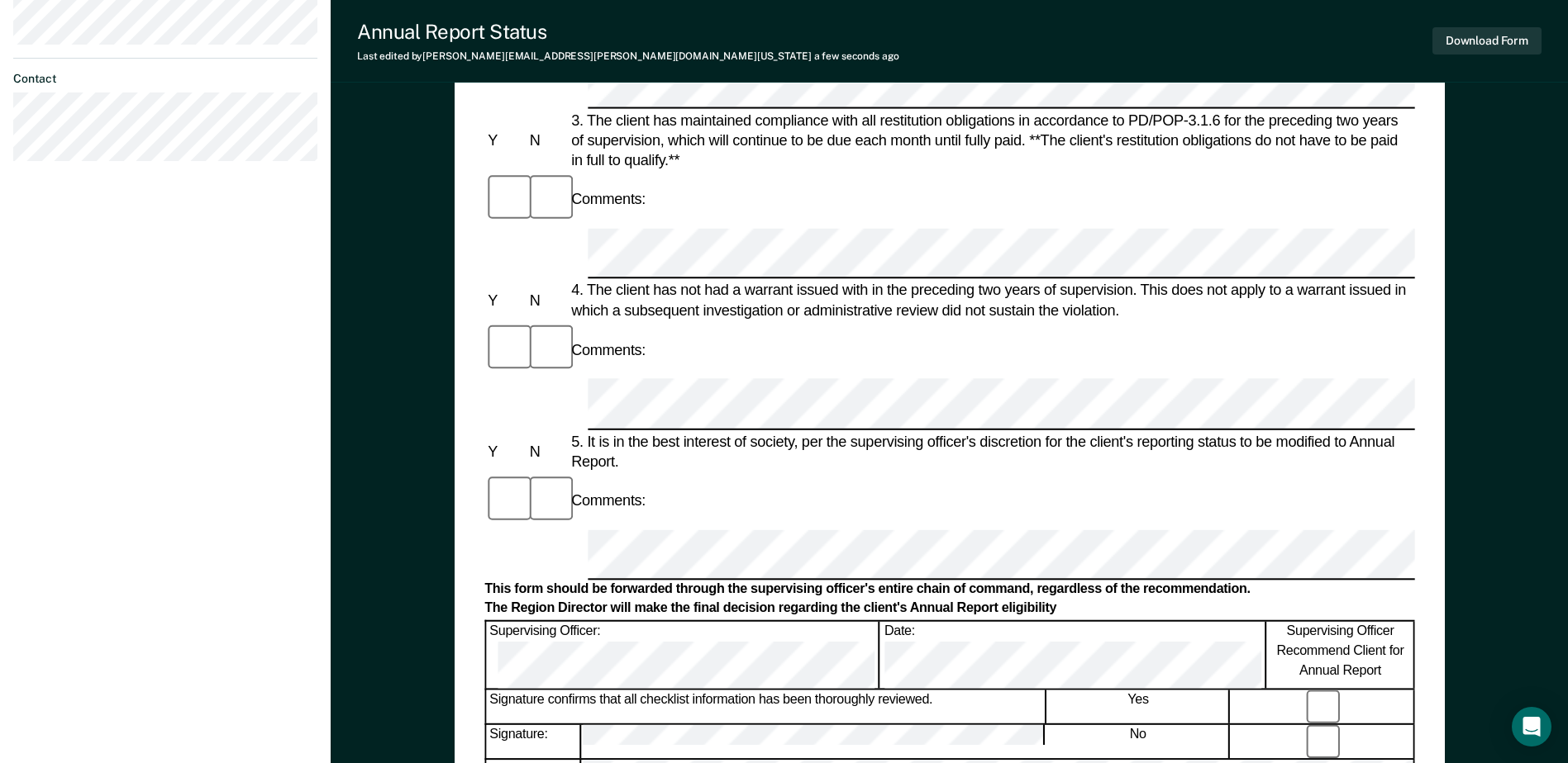
scroll to position [661, 0]
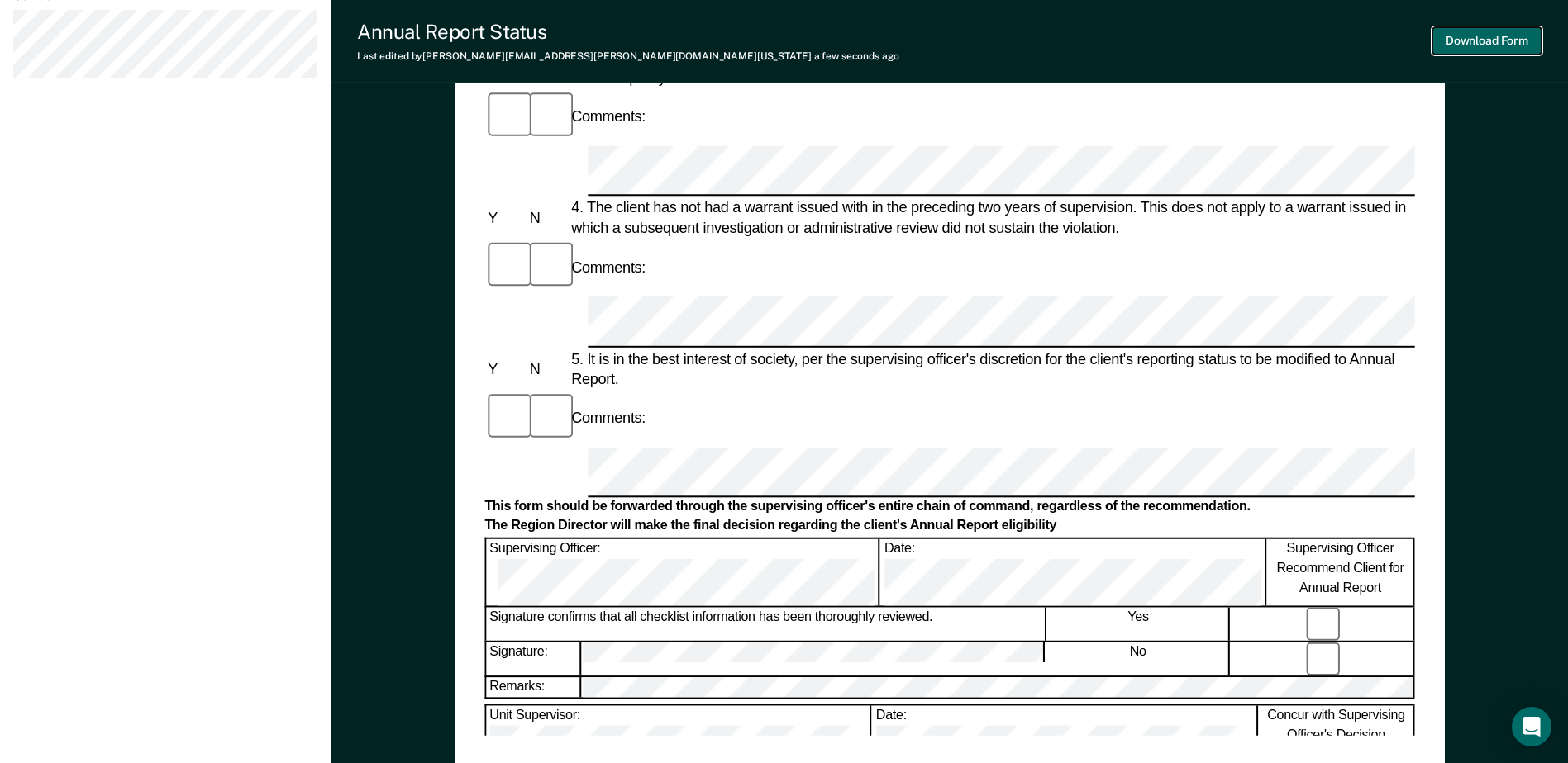
click at [1471, 39] on button "Download Form" at bounding box center [1486, 40] width 109 height 27
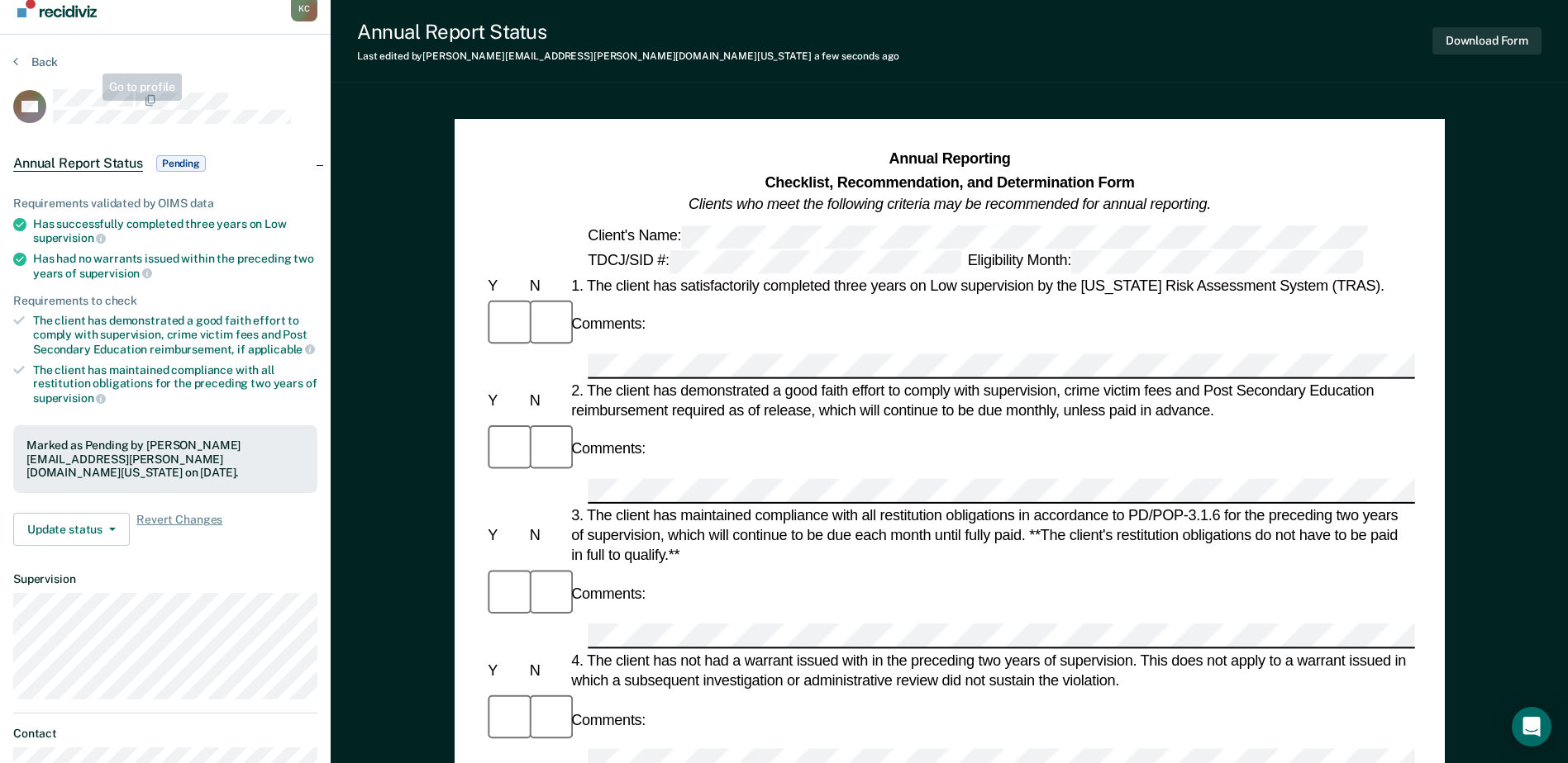
scroll to position [0, 0]
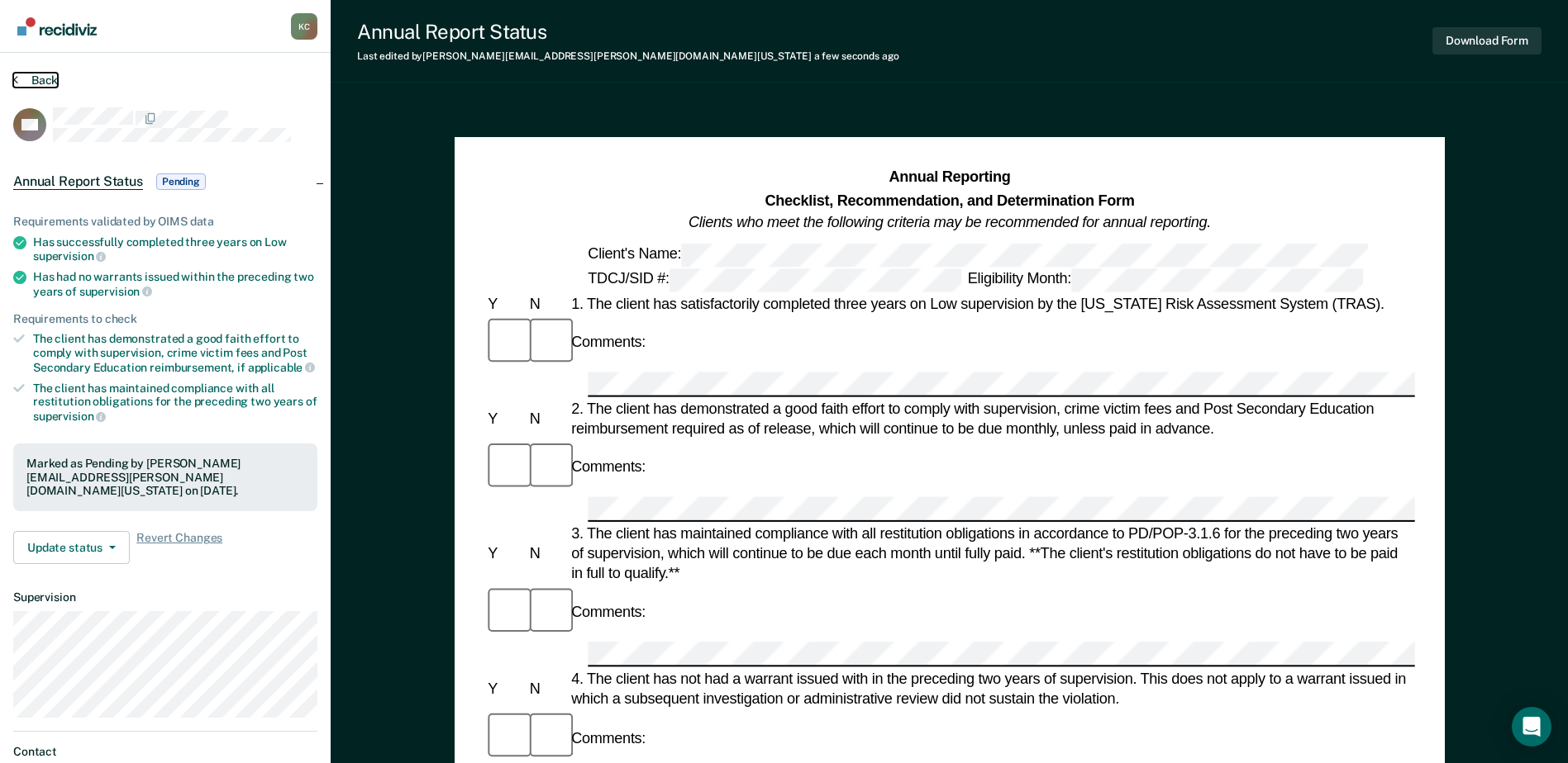
click at [30, 77] on button "Back" at bounding box center [36, 79] width 44 height 14
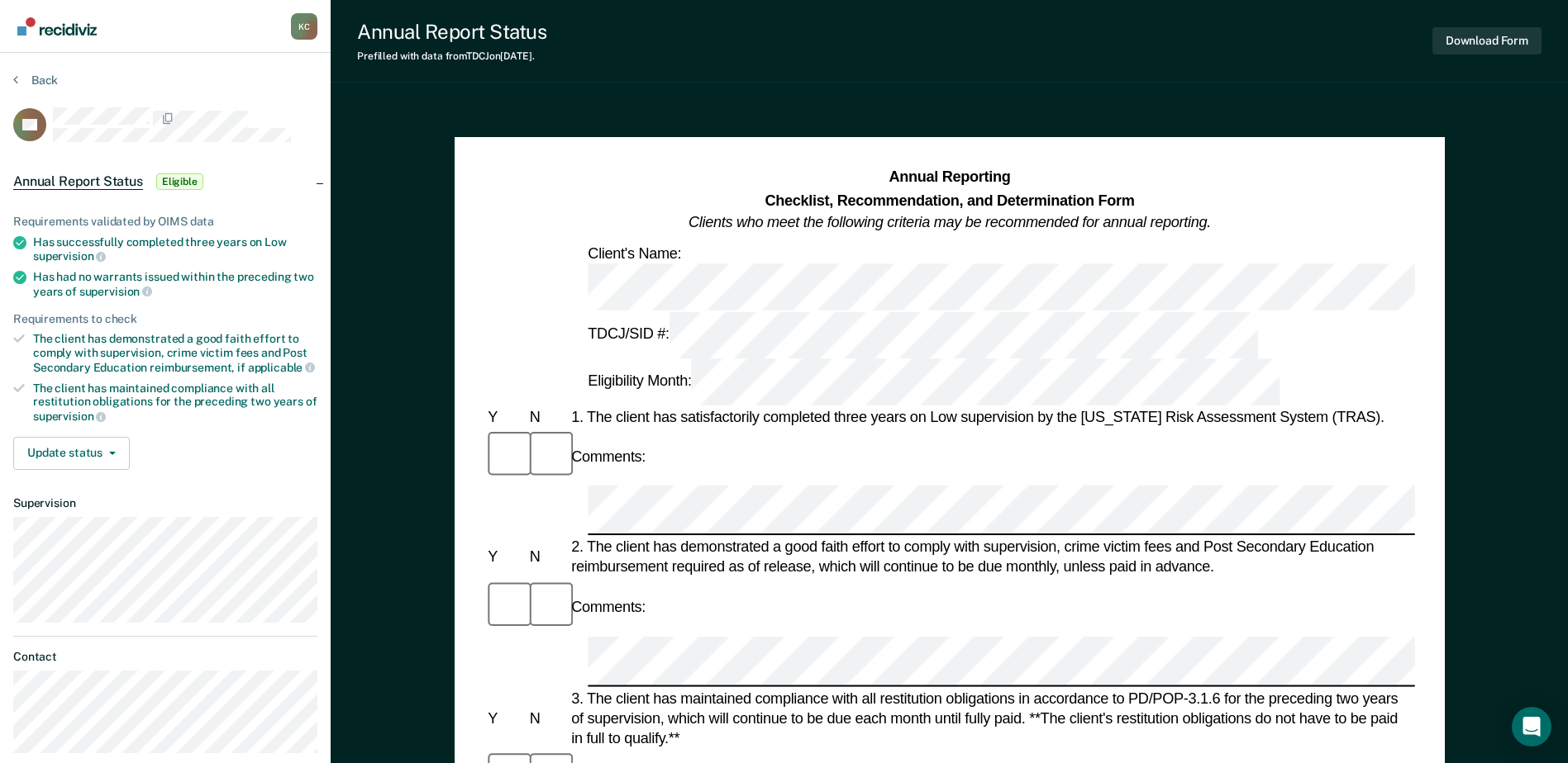
click at [639, 580] on div "Comments:" at bounding box center [948, 607] width 930 height 55
drag, startPoint x: 136, startPoint y: 288, endPoint x: 40, endPoint y: 269, distance: 97.9
click at [40, 270] on div "Has had no warrants issued within the preceding two years of supervision" at bounding box center [174, 283] width 284 height 28
drag, startPoint x: 40, startPoint y: 269, endPoint x: 44, endPoint y: 288, distance: 19.4
copy div "as had no warrants issued within the preceding two years of supervision"
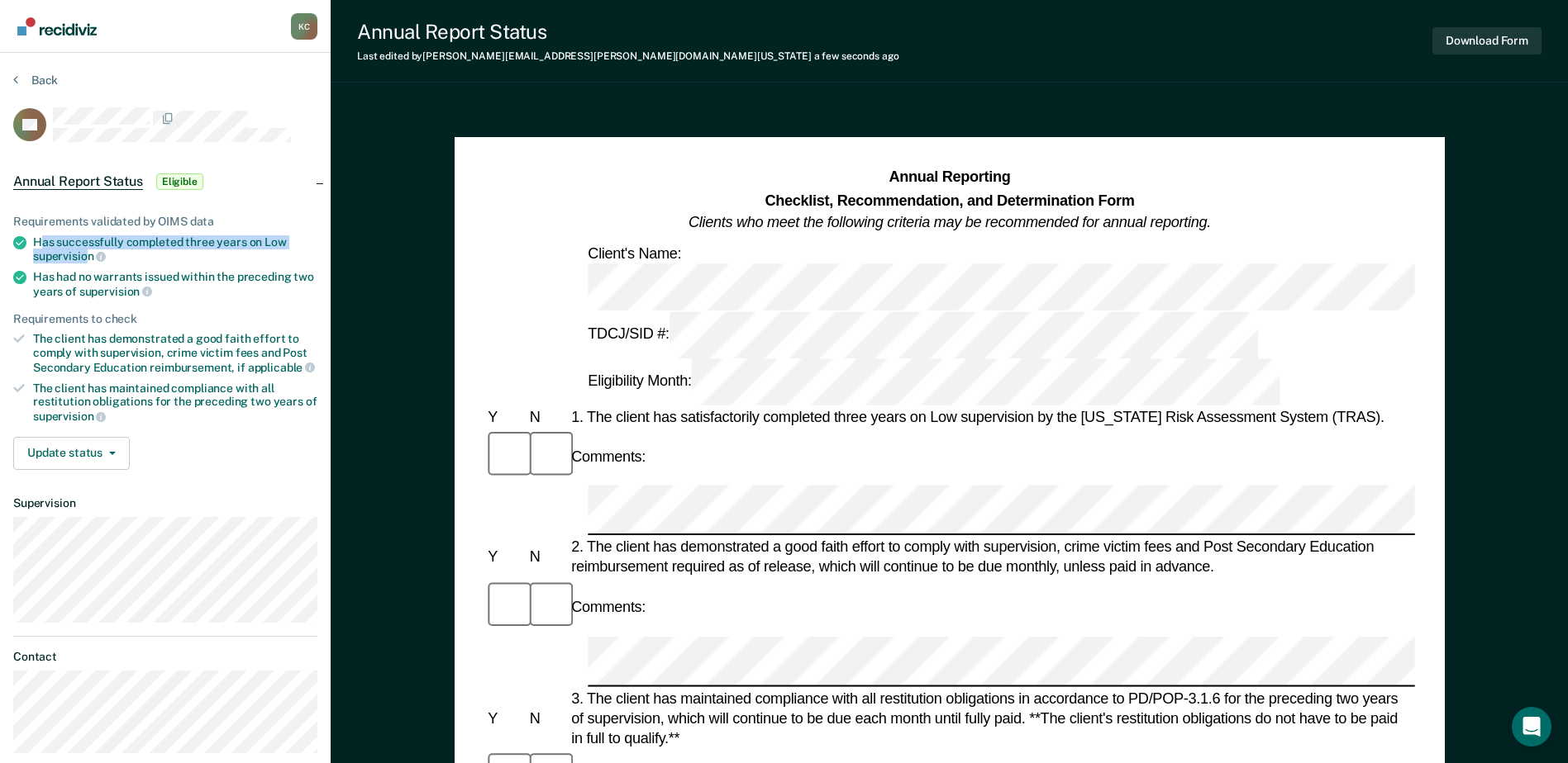
drag, startPoint x: 90, startPoint y: 252, endPoint x: 43, endPoint y: 233, distance: 50.7
click at [43, 235] on div "Has successfully completed three years on Low supervision" at bounding box center [174, 249] width 284 height 28
drag, startPoint x: 43, startPoint y: 233, endPoint x: 59, endPoint y: 245, distance: 20.0
copy div "as successfully completed three years on Low supervisio"
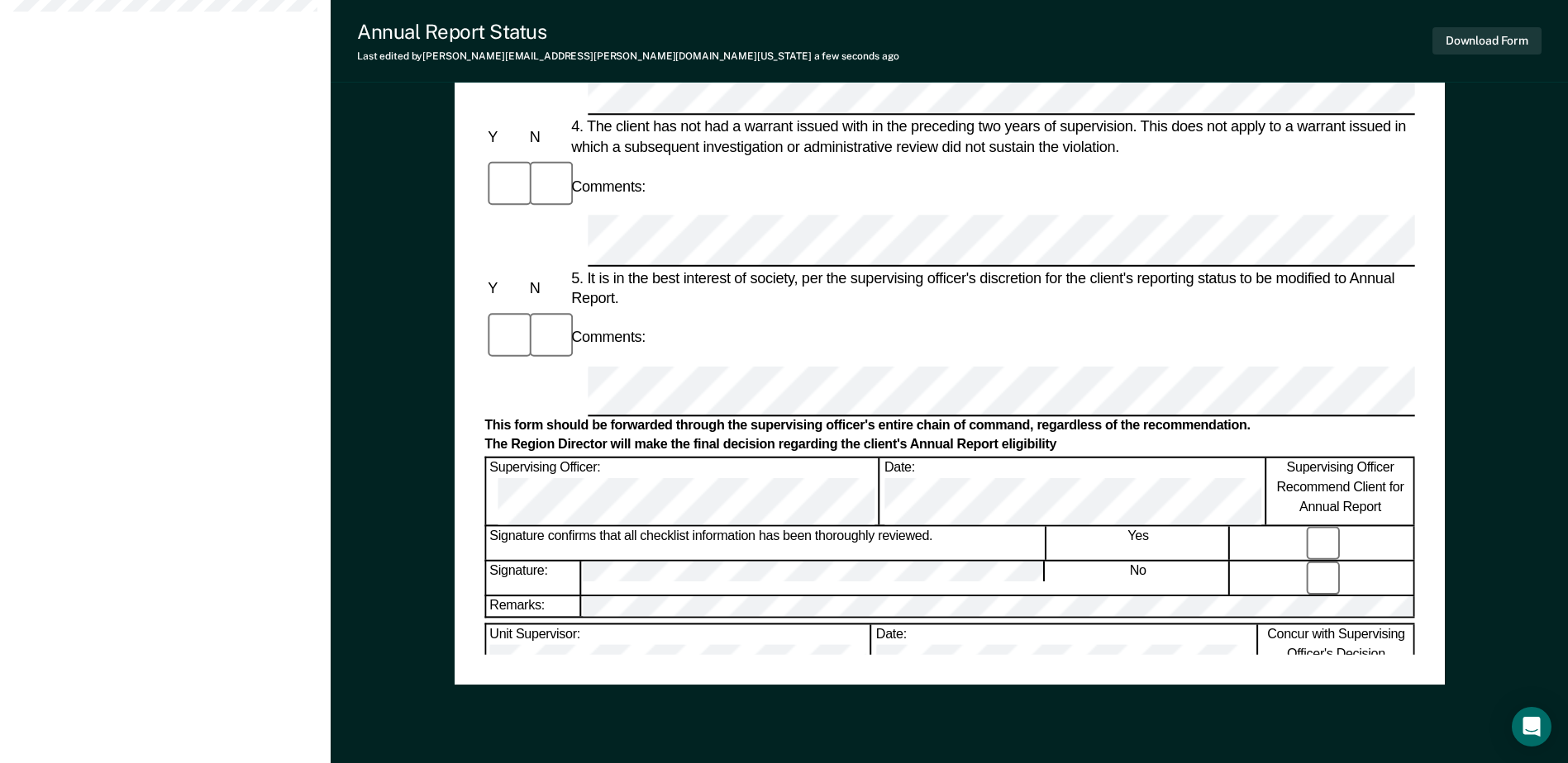
scroll to position [744, 0]
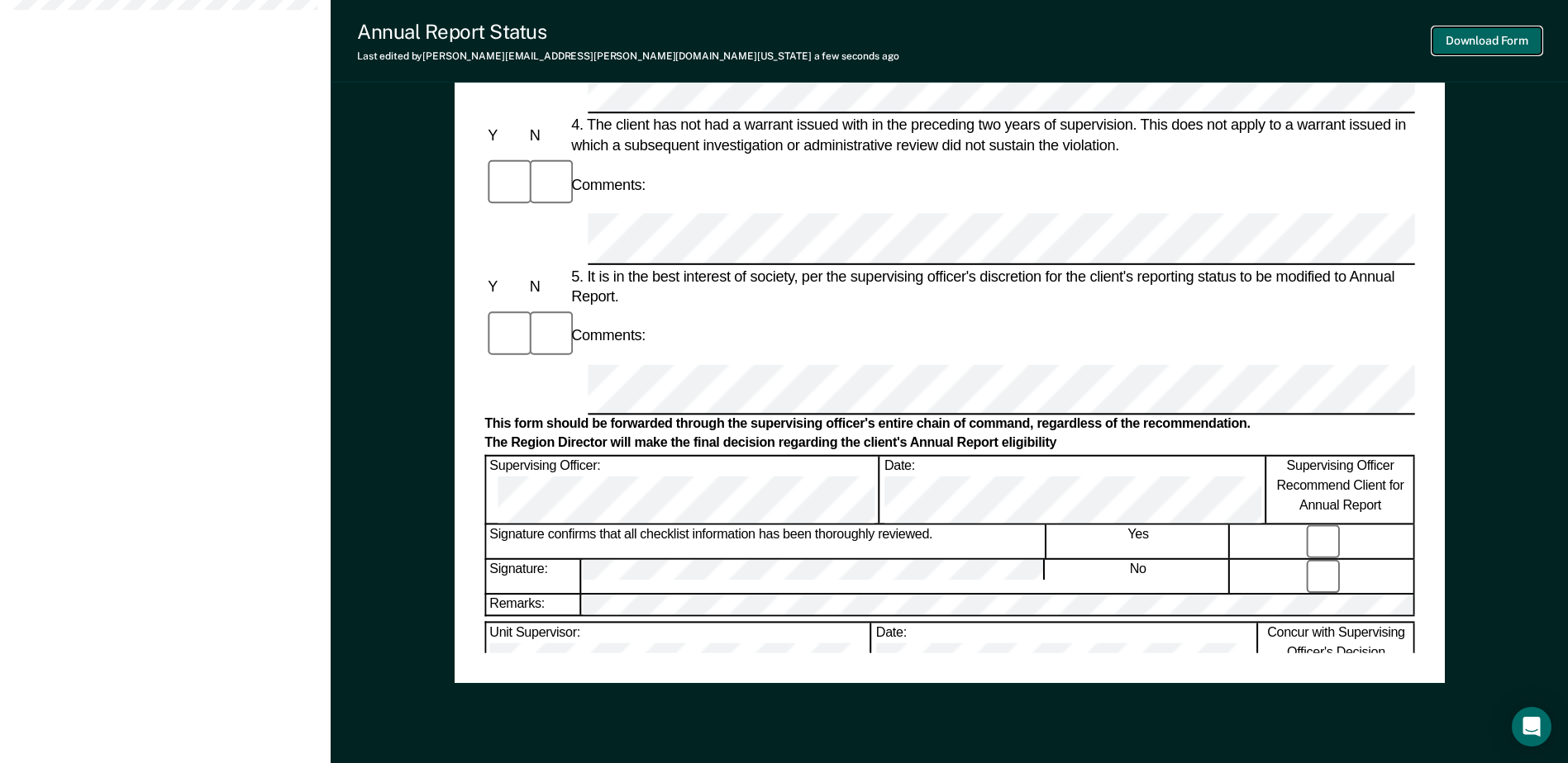
click at [1510, 35] on button "Download Form" at bounding box center [1486, 40] width 109 height 27
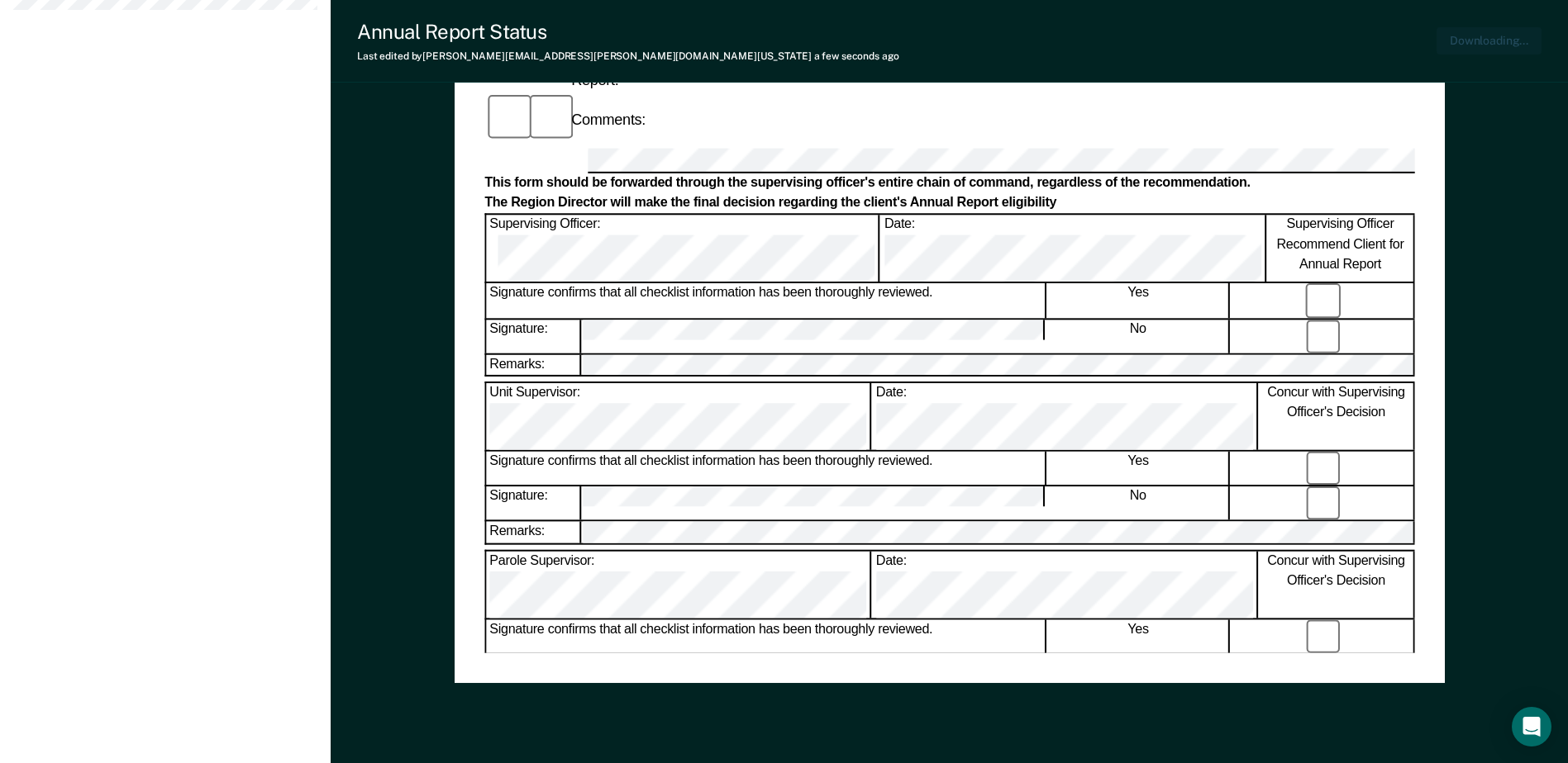
scroll to position [792, 0]
